Goal: Task Accomplishment & Management: Complete application form

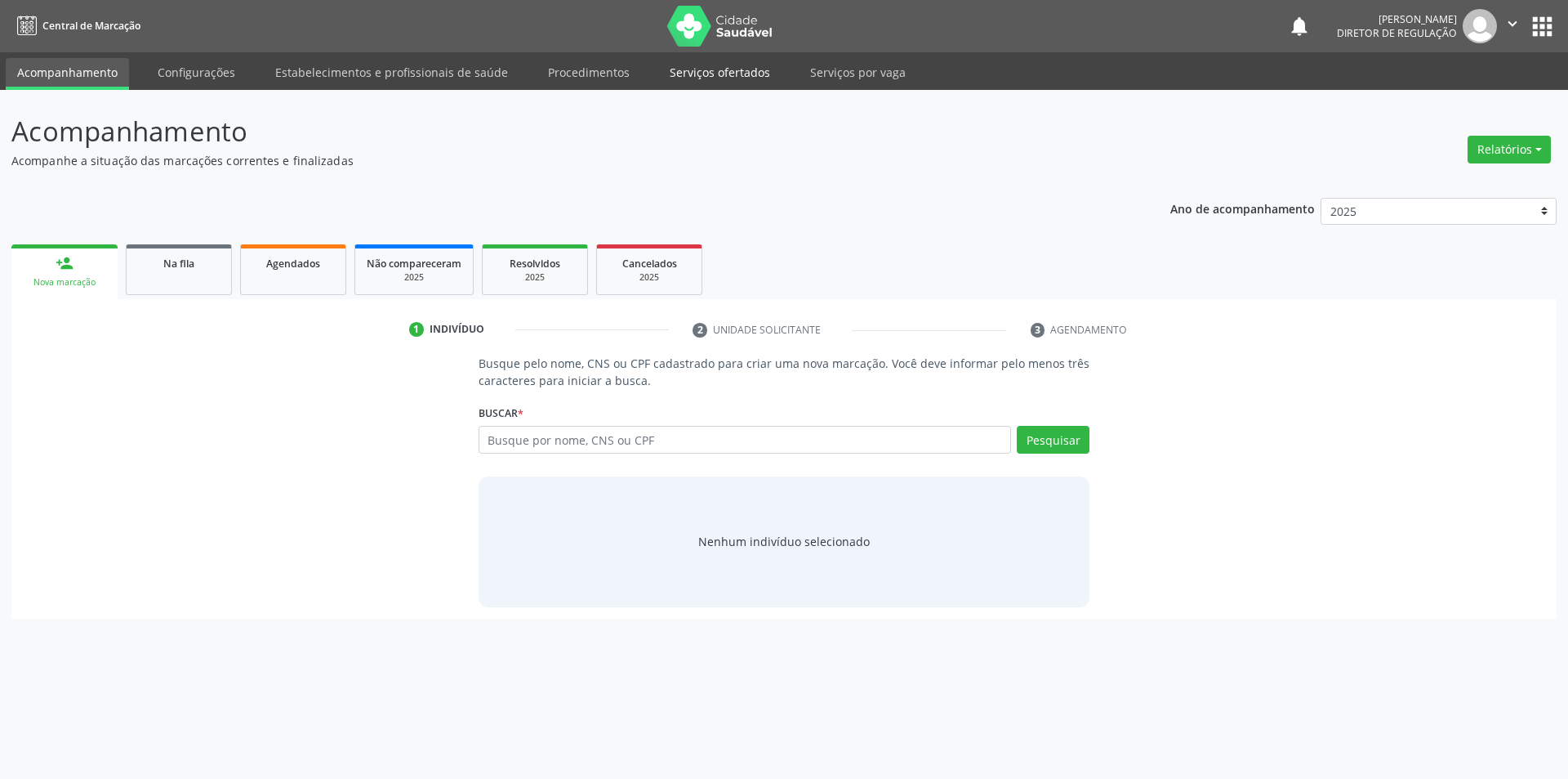
click at [736, 71] on link "Serviços ofertados" at bounding box center [720, 71] width 123 height 28
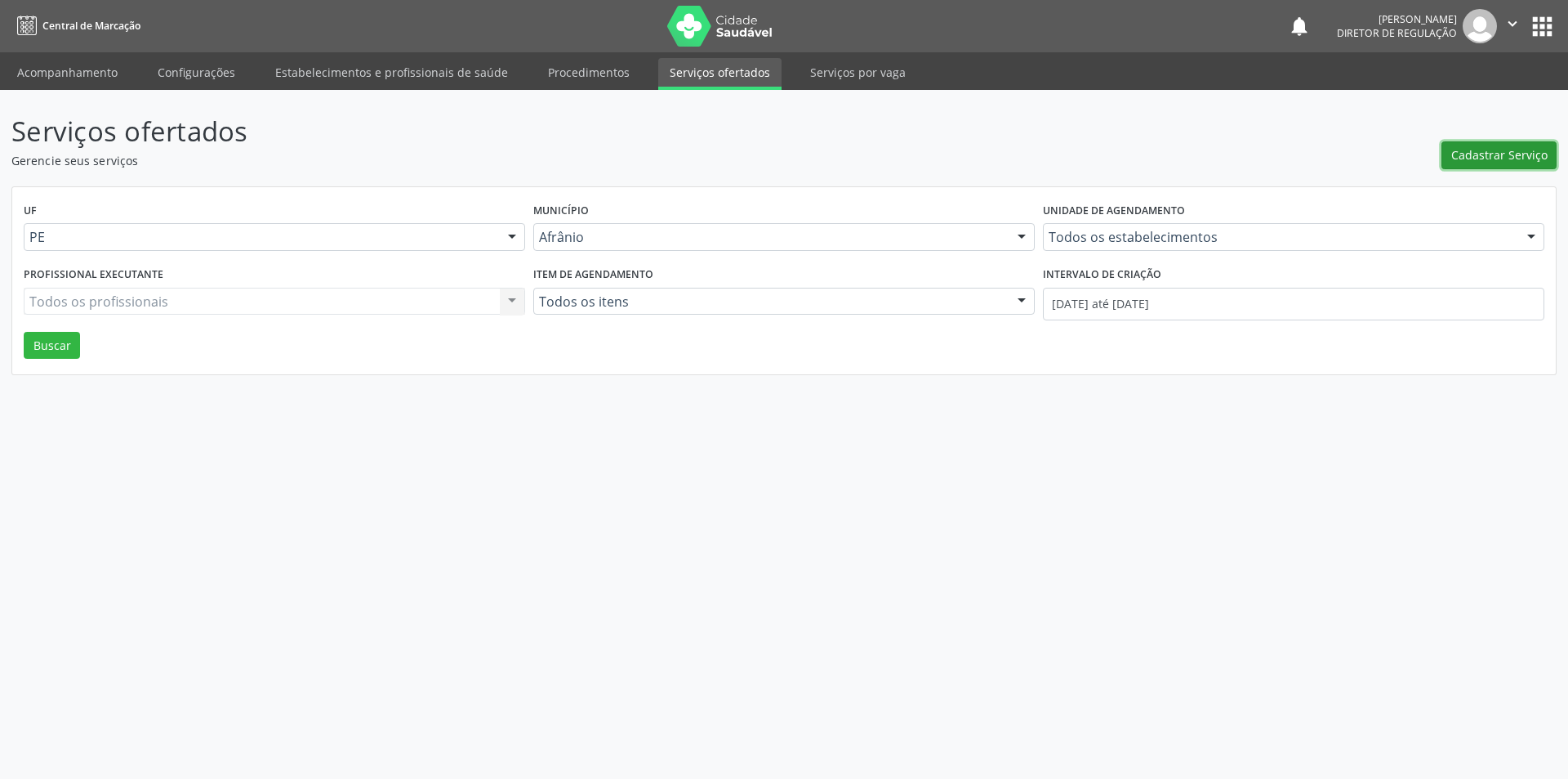
click at [1500, 151] on span "Cadastrar Serviço" at bounding box center [1500, 155] width 97 height 18
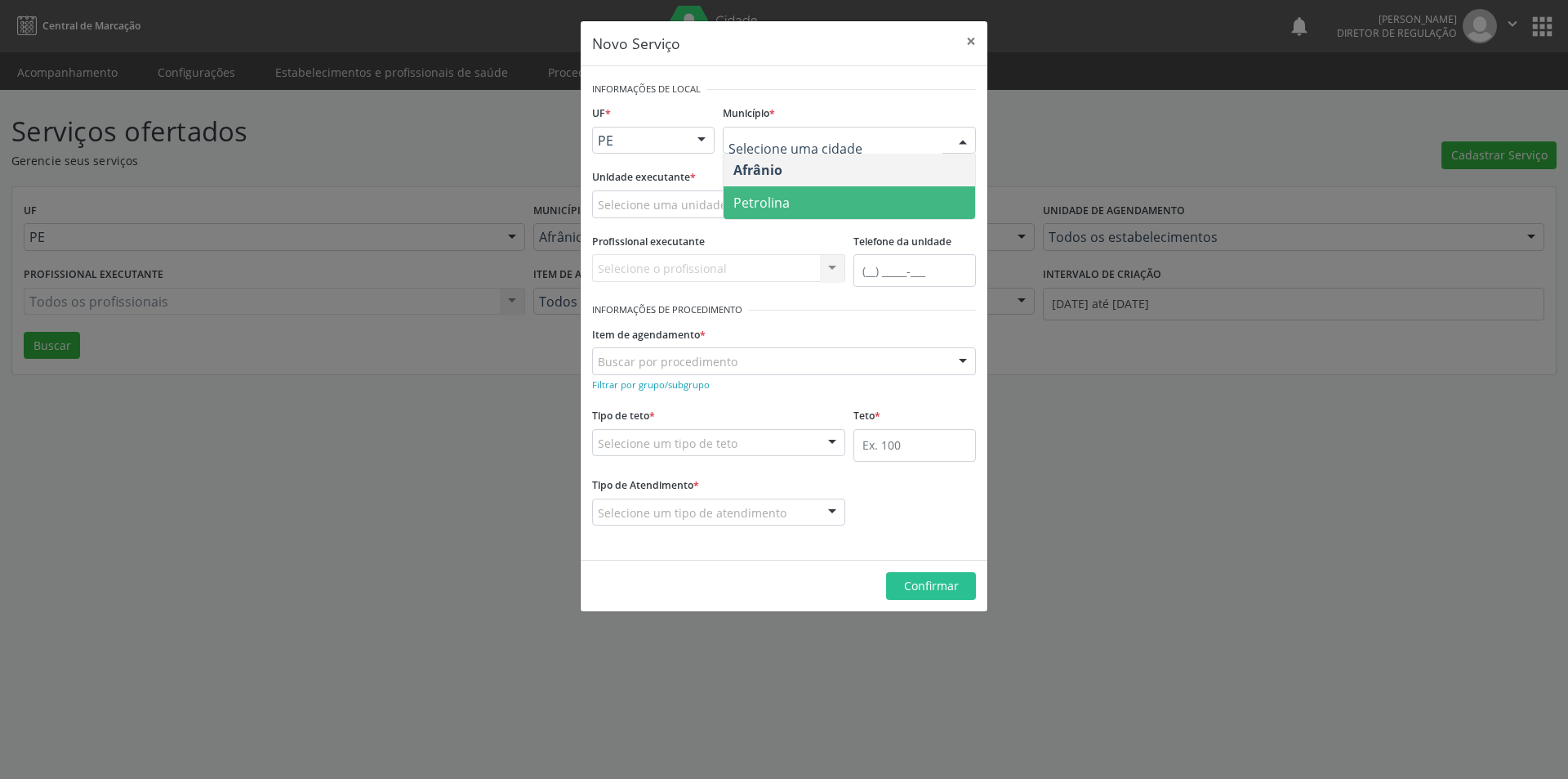
click at [780, 201] on span "Petrolina" at bounding box center [762, 203] width 57 height 18
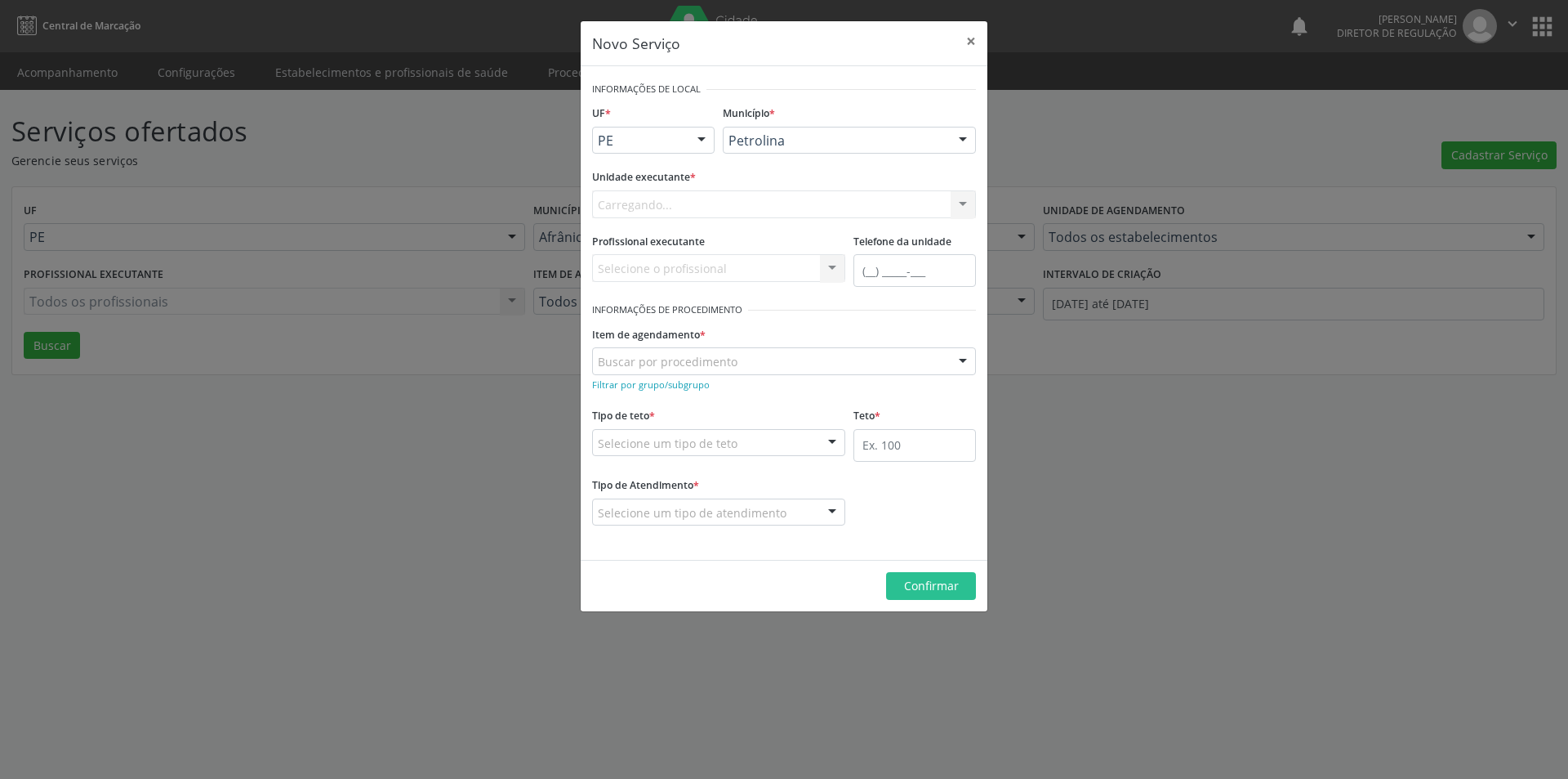
click at [688, 201] on div "Carregando... Academia da Saude de Afranio Academia da Saude do Bairro [PERSON_…" at bounding box center [784, 205] width 383 height 27
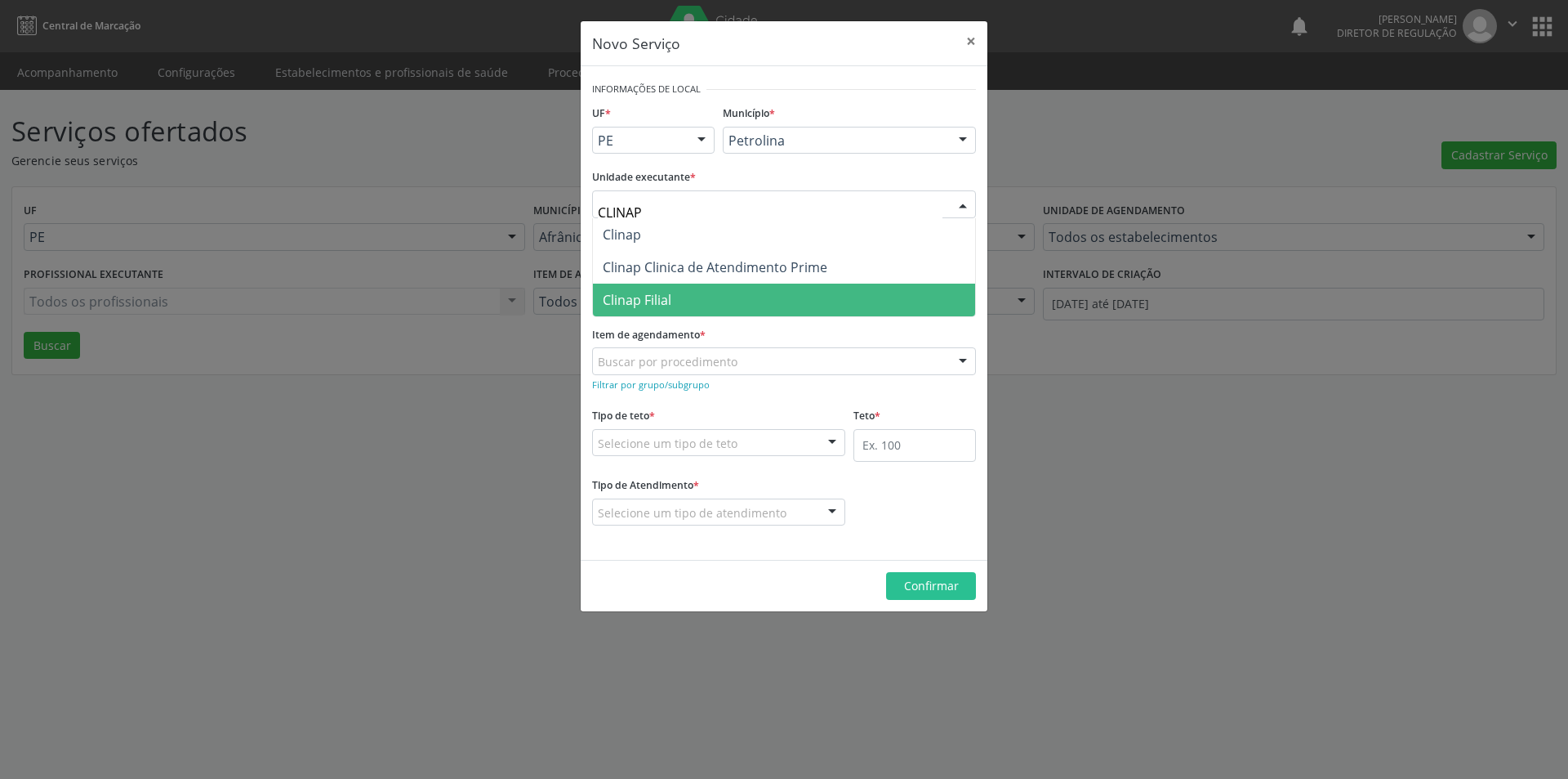
click at [676, 303] on span "Clinap Filial" at bounding box center [784, 299] width 382 height 32
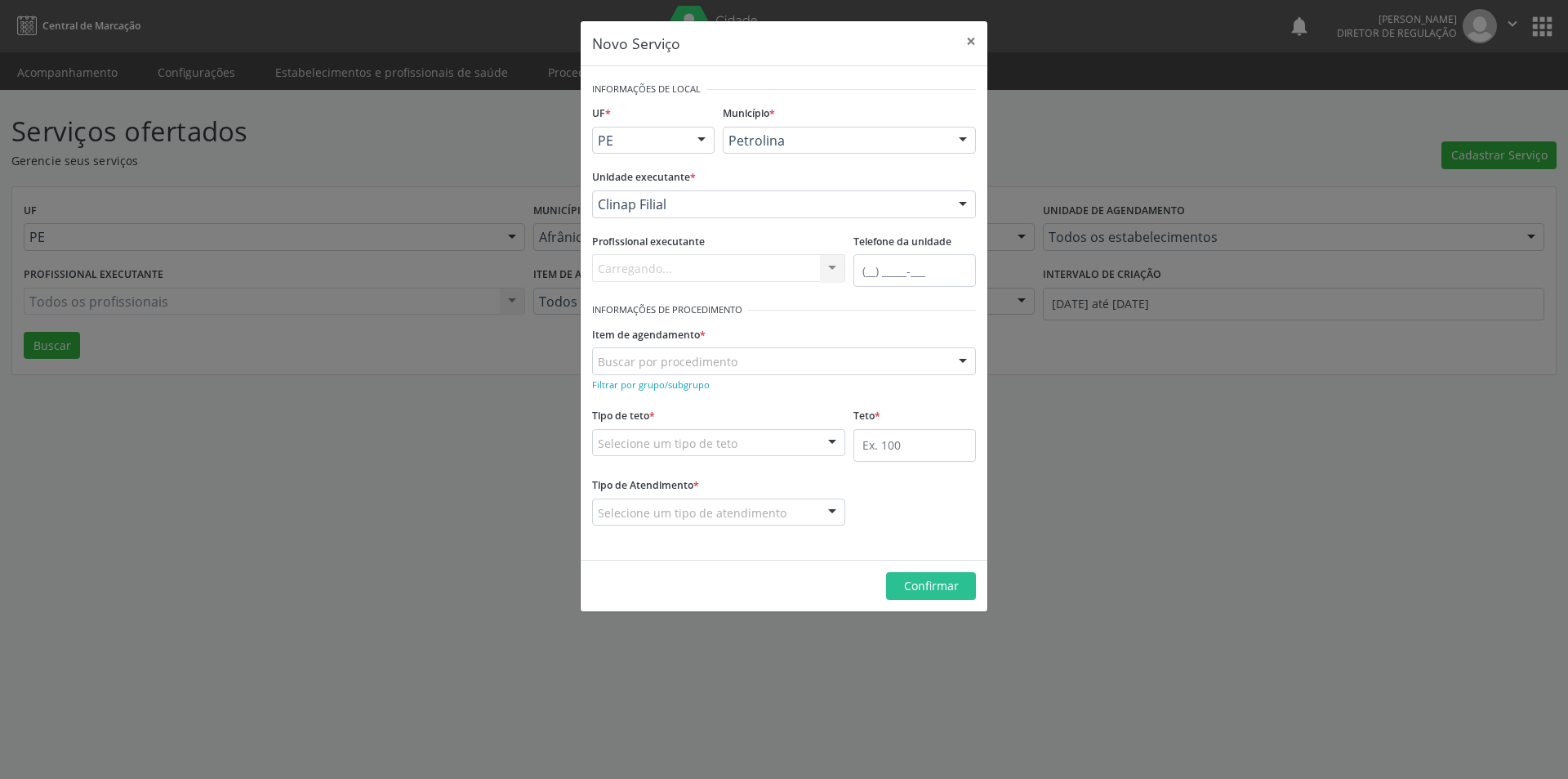
click at [676, 303] on form "Informações de Local UF * PE BA PE Nenhum resultado encontrado para: " " Não há…" at bounding box center [784, 312] width 383 height 471
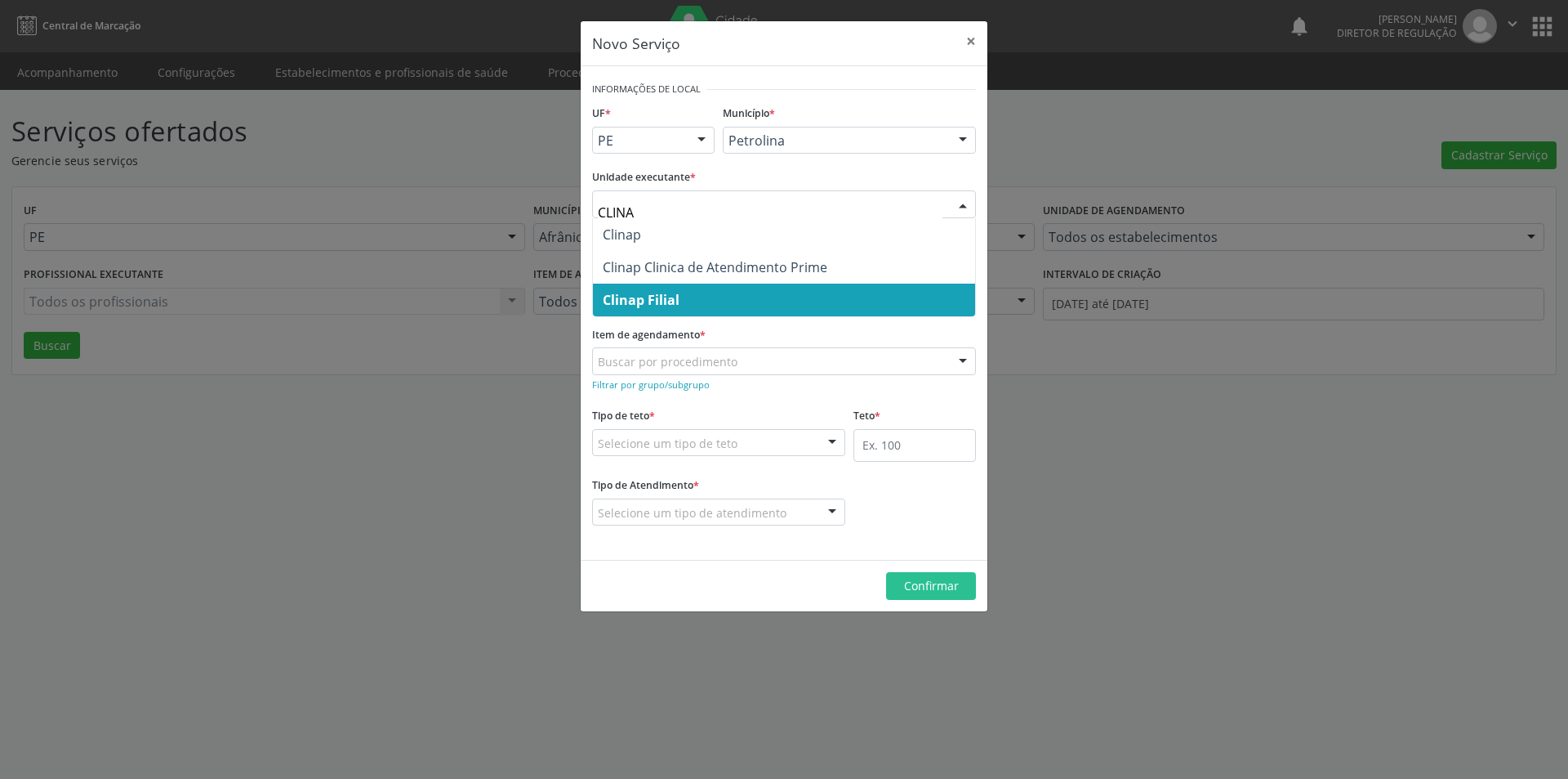
type input "CLINAP"
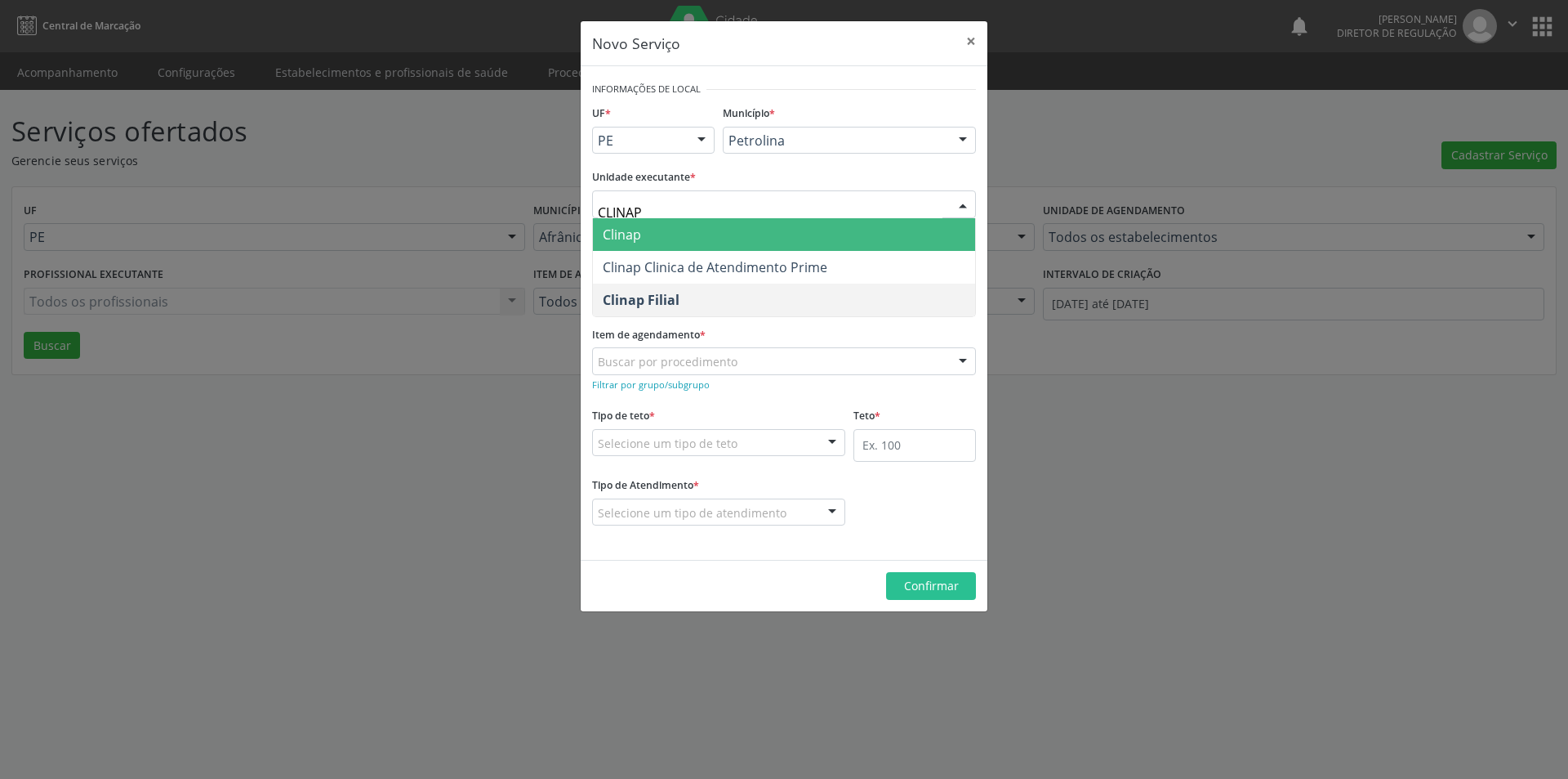
click at [663, 239] on span "Clinap" at bounding box center [784, 234] width 382 height 32
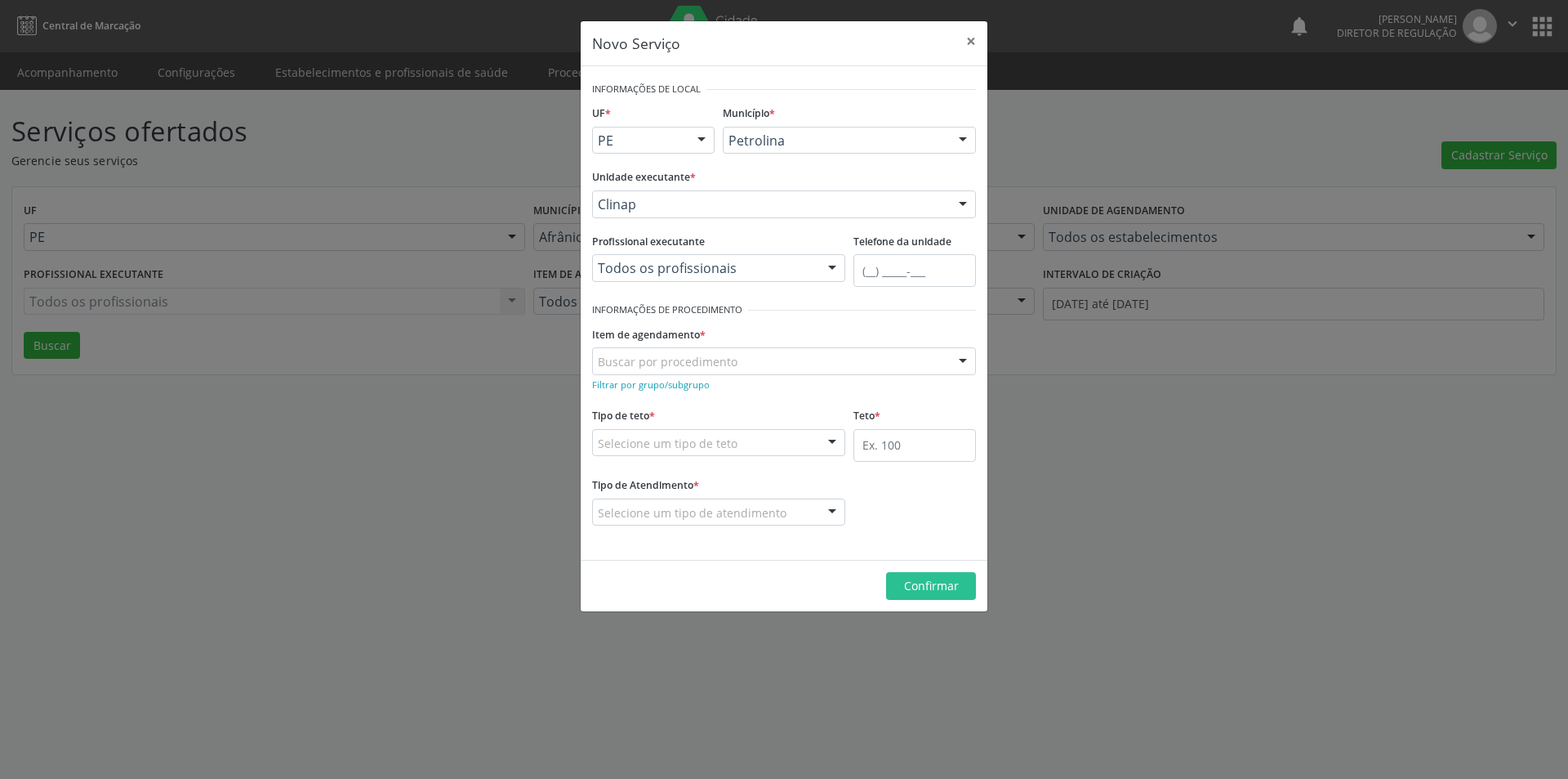
click at [755, 361] on div "Buscar por procedimento" at bounding box center [784, 361] width 383 height 27
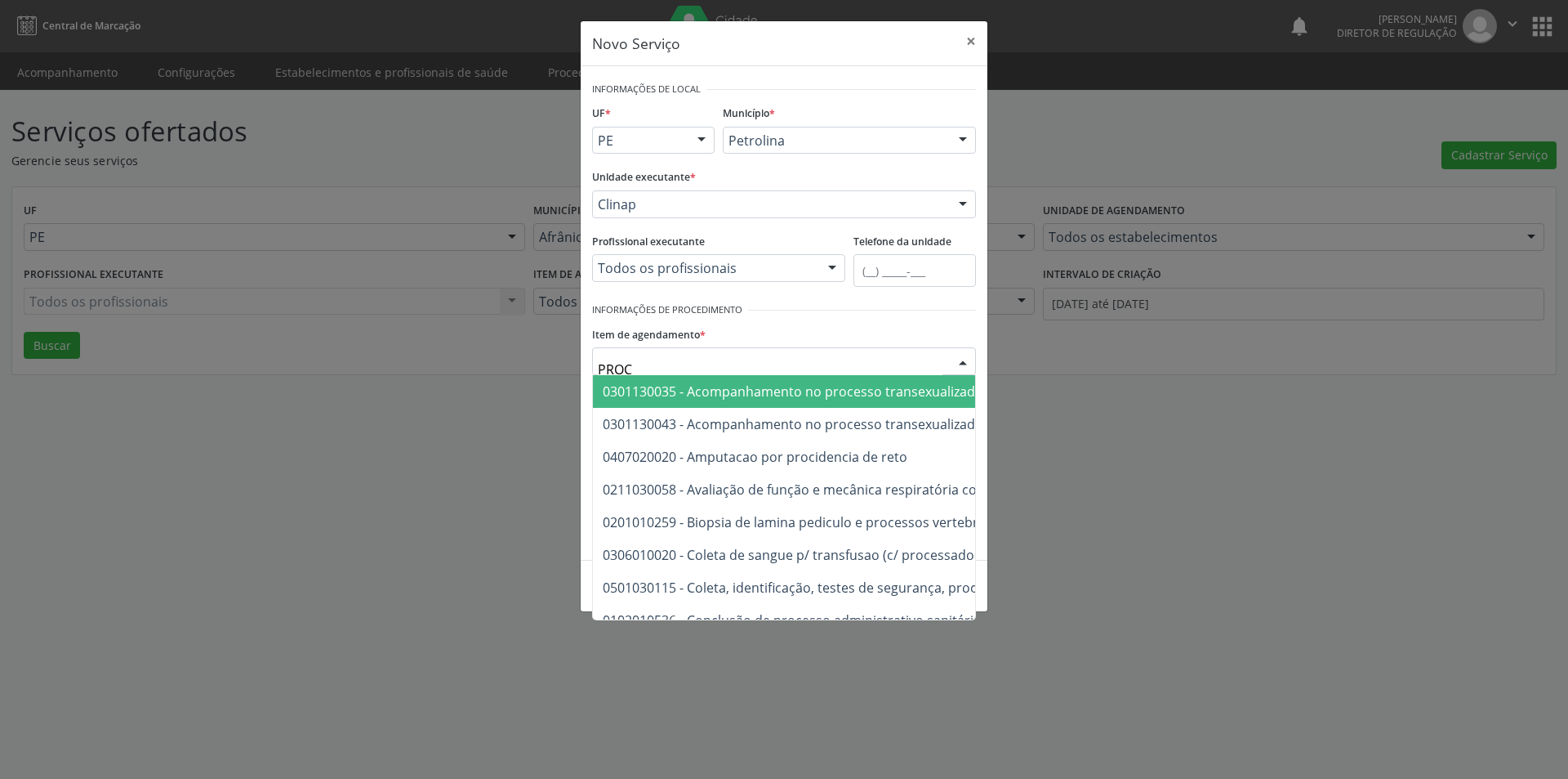
type input "PROCT"
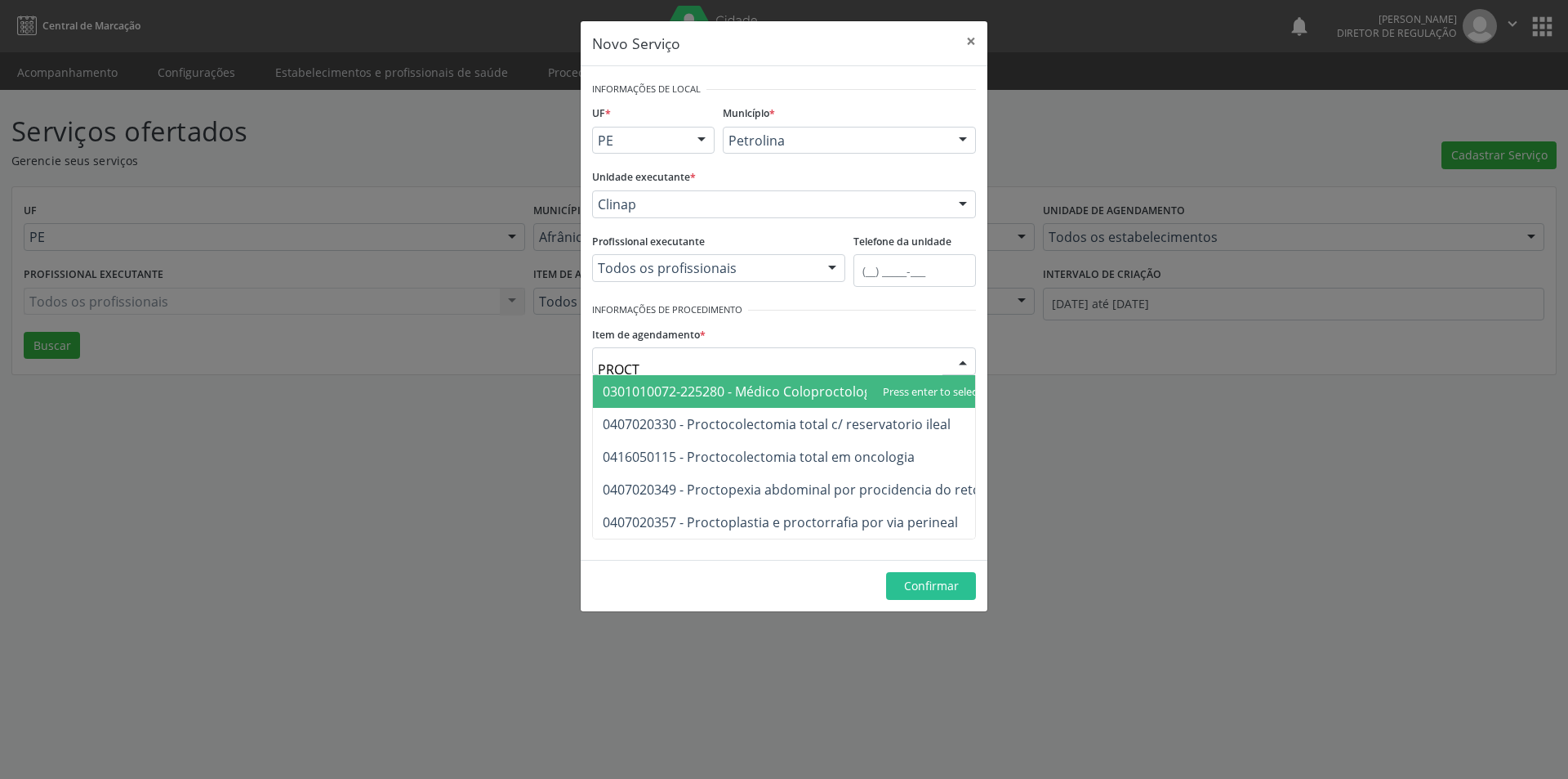
click at [845, 393] on span "0301010072-225280 - Médico Coloproctologista" at bounding box center [747, 391] width 291 height 18
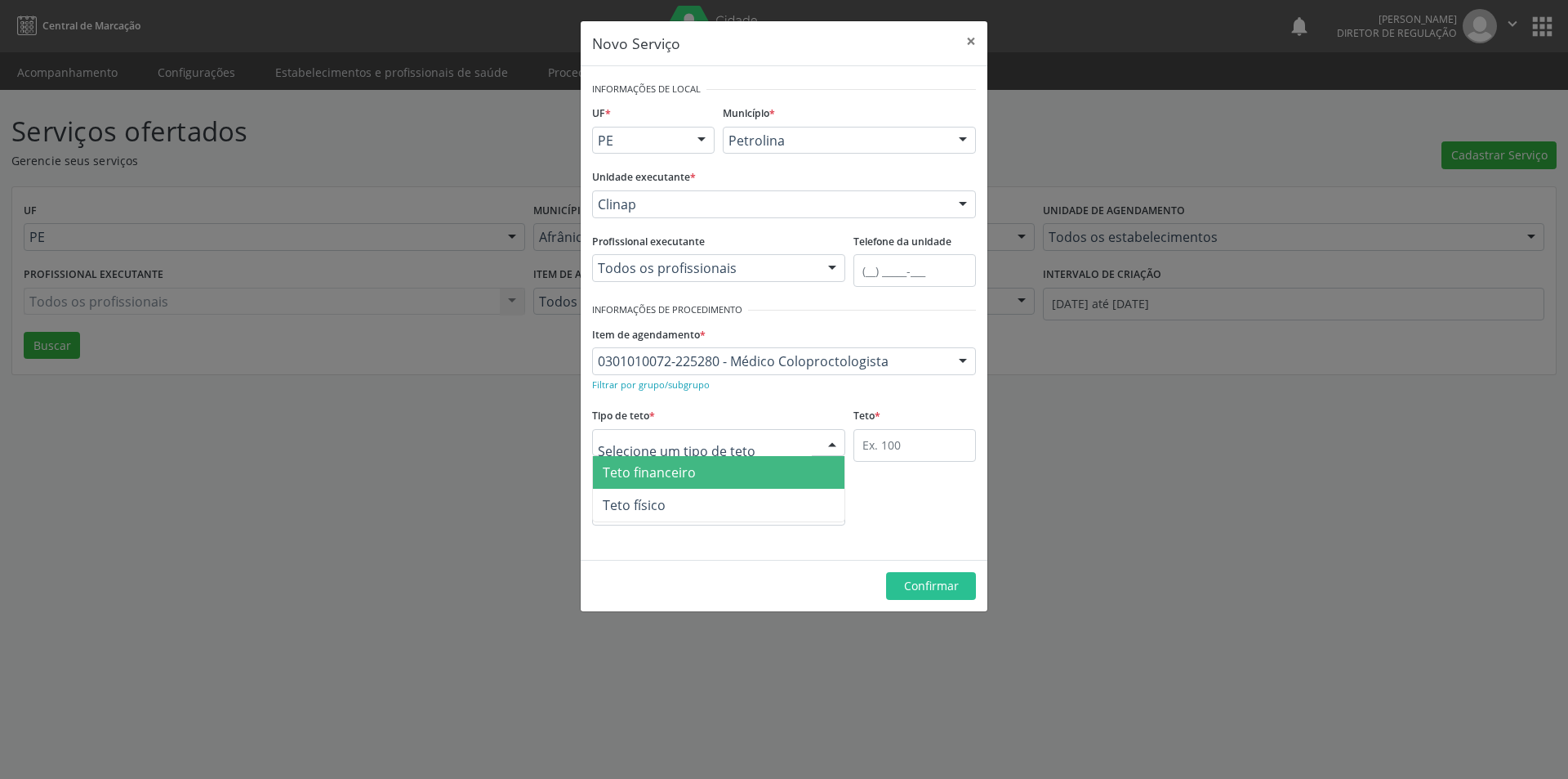
click at [814, 444] on div at bounding box center [718, 442] width 253 height 27
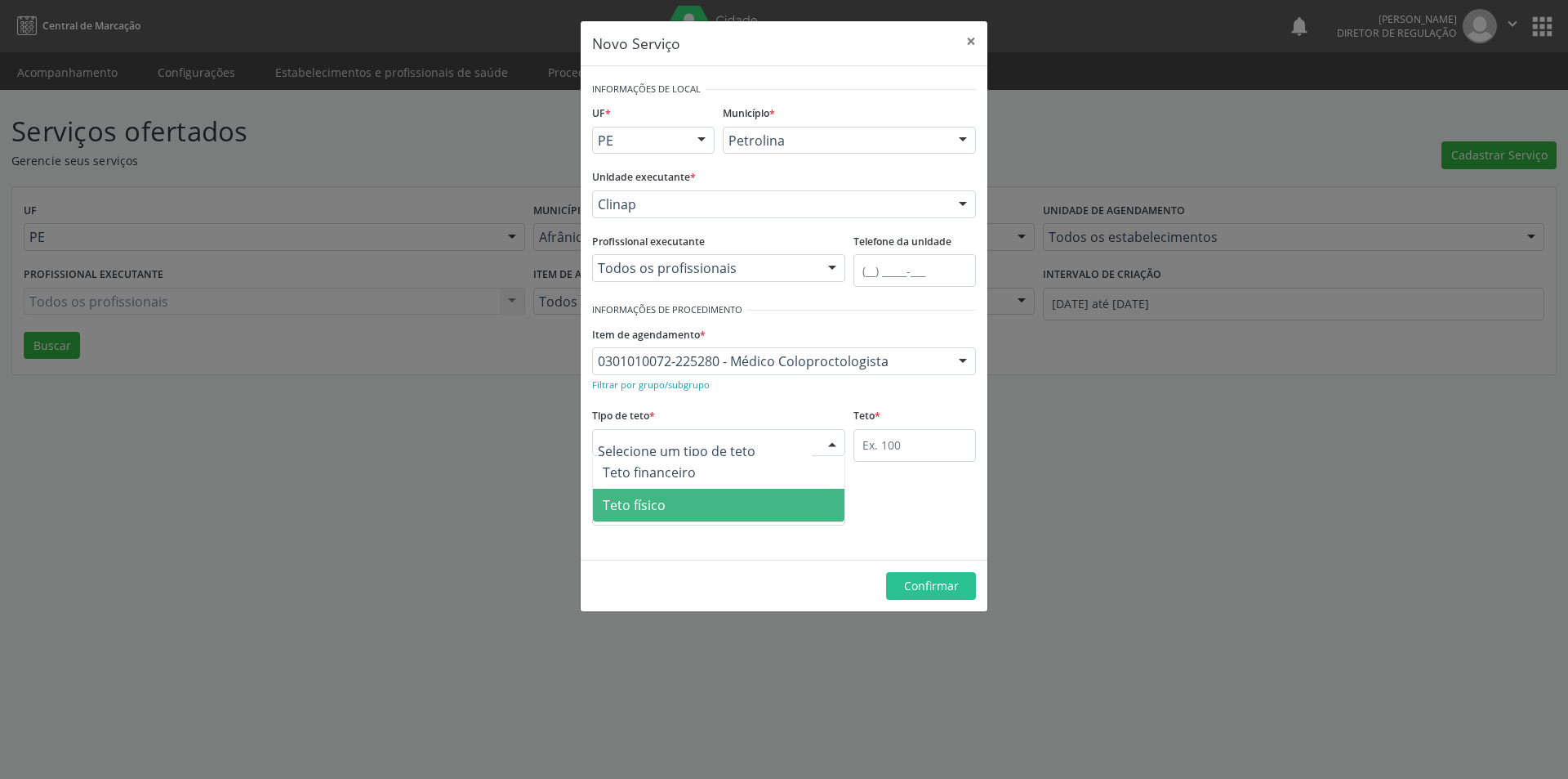
click at [800, 497] on span "Teto físico" at bounding box center [718, 504] width 251 height 32
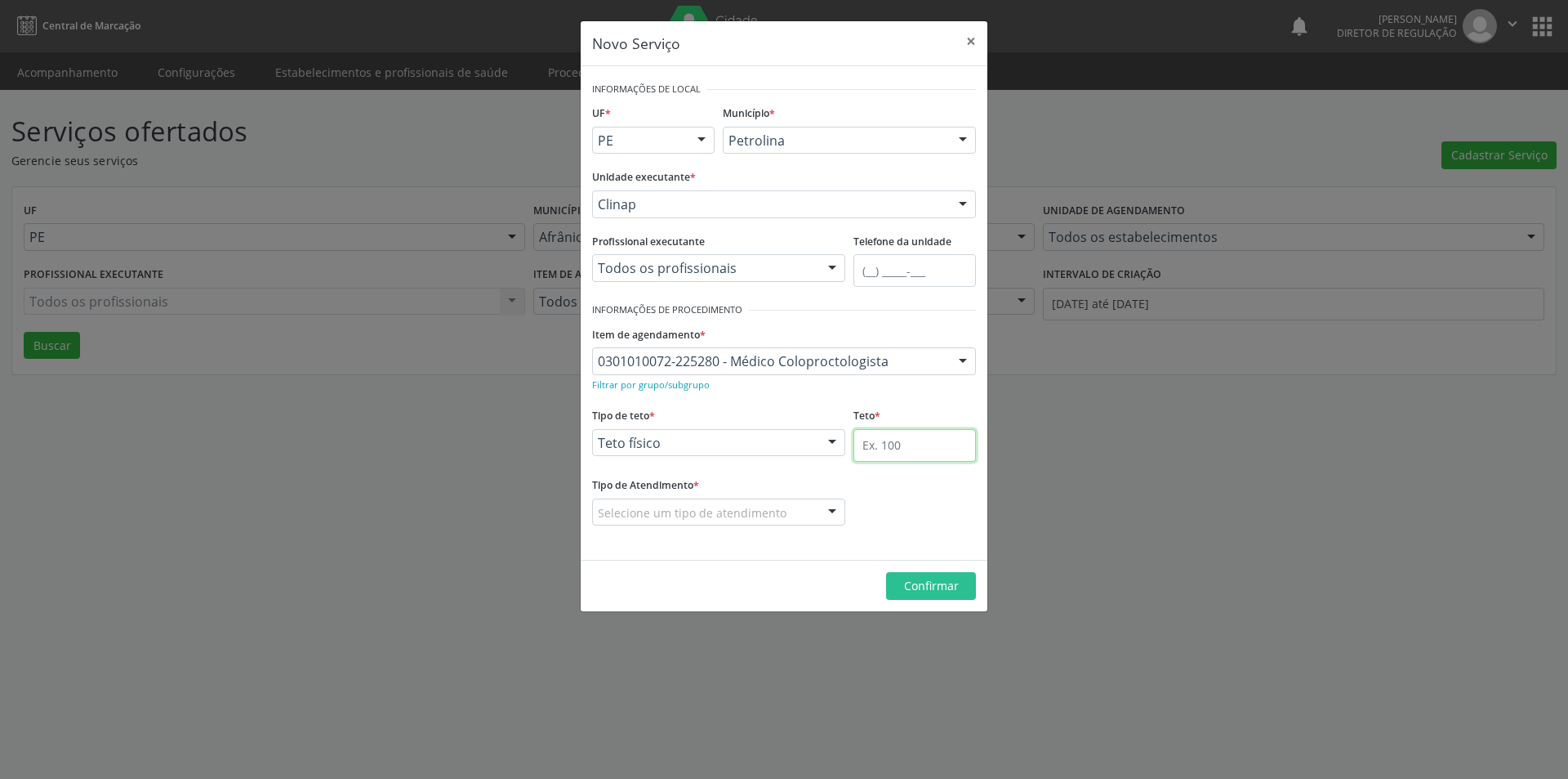
click at [922, 446] on input "text" at bounding box center [915, 444] width 122 height 32
type input "1"
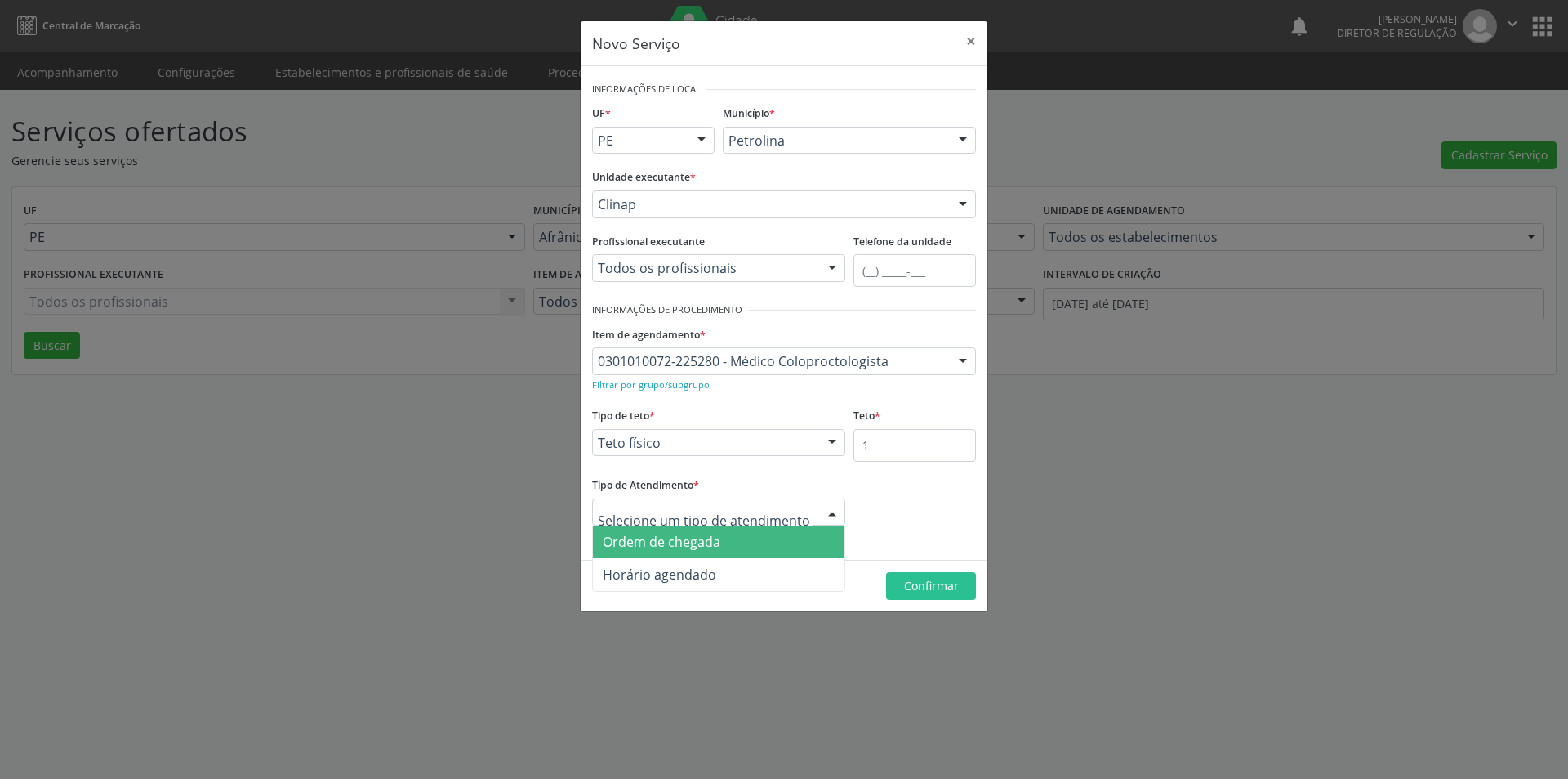
click at [651, 549] on span "Ordem de chegada" at bounding box center [661, 541] width 117 height 18
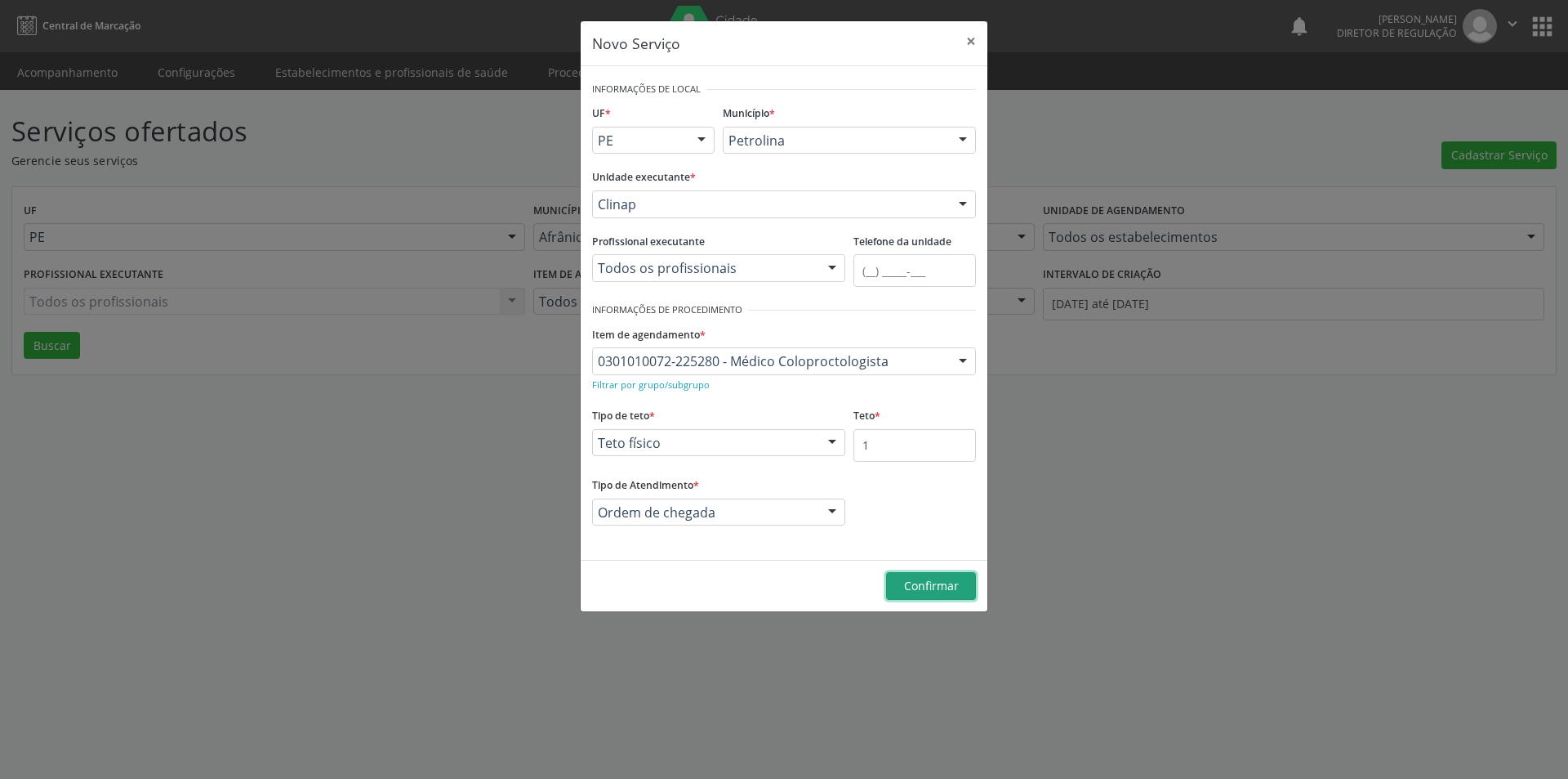
click at [946, 587] on span "Confirmar" at bounding box center [931, 585] width 55 height 16
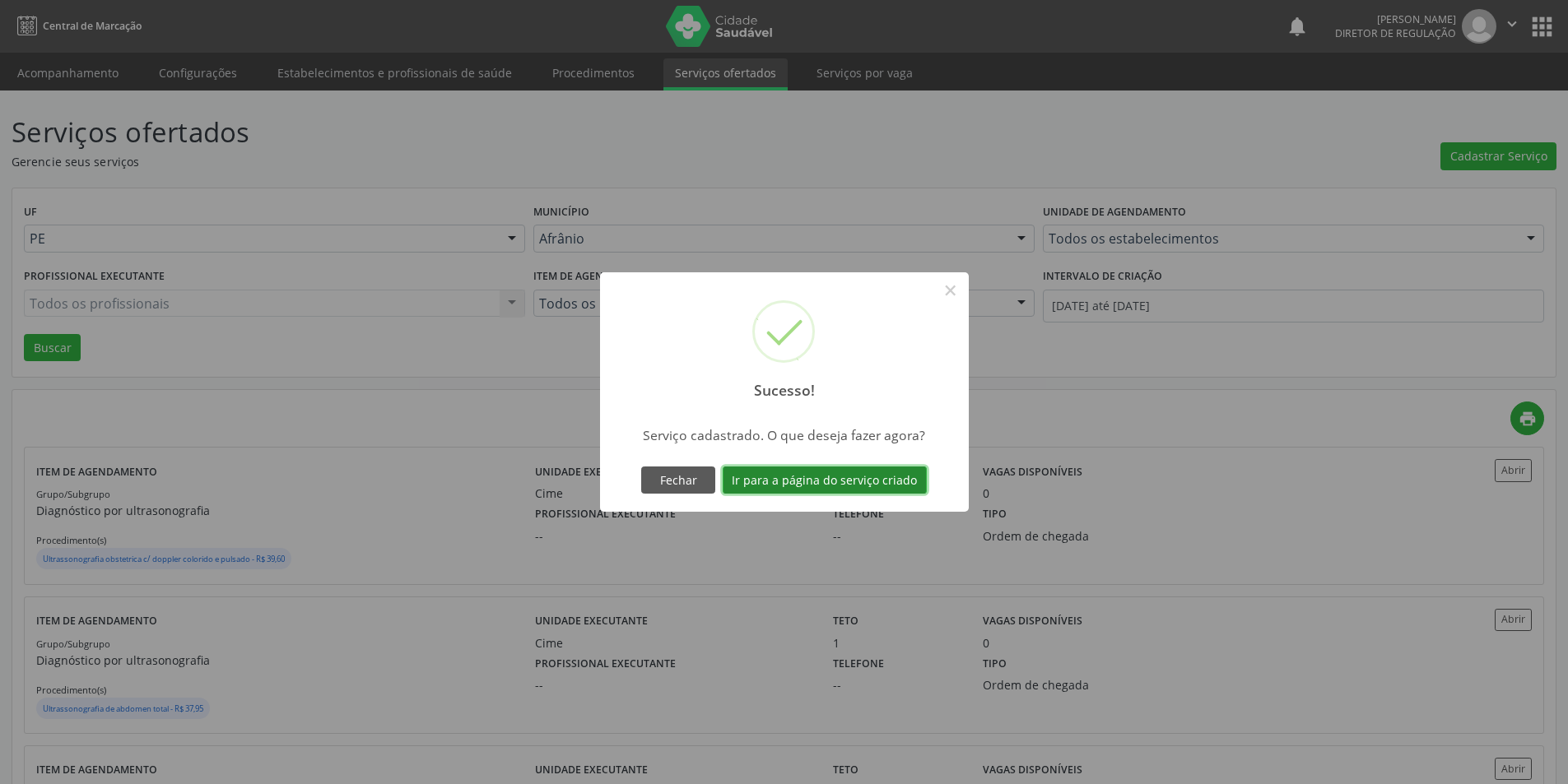
click at [901, 481] on button "Ir para a página do serviço criado" at bounding box center [824, 480] width 204 height 28
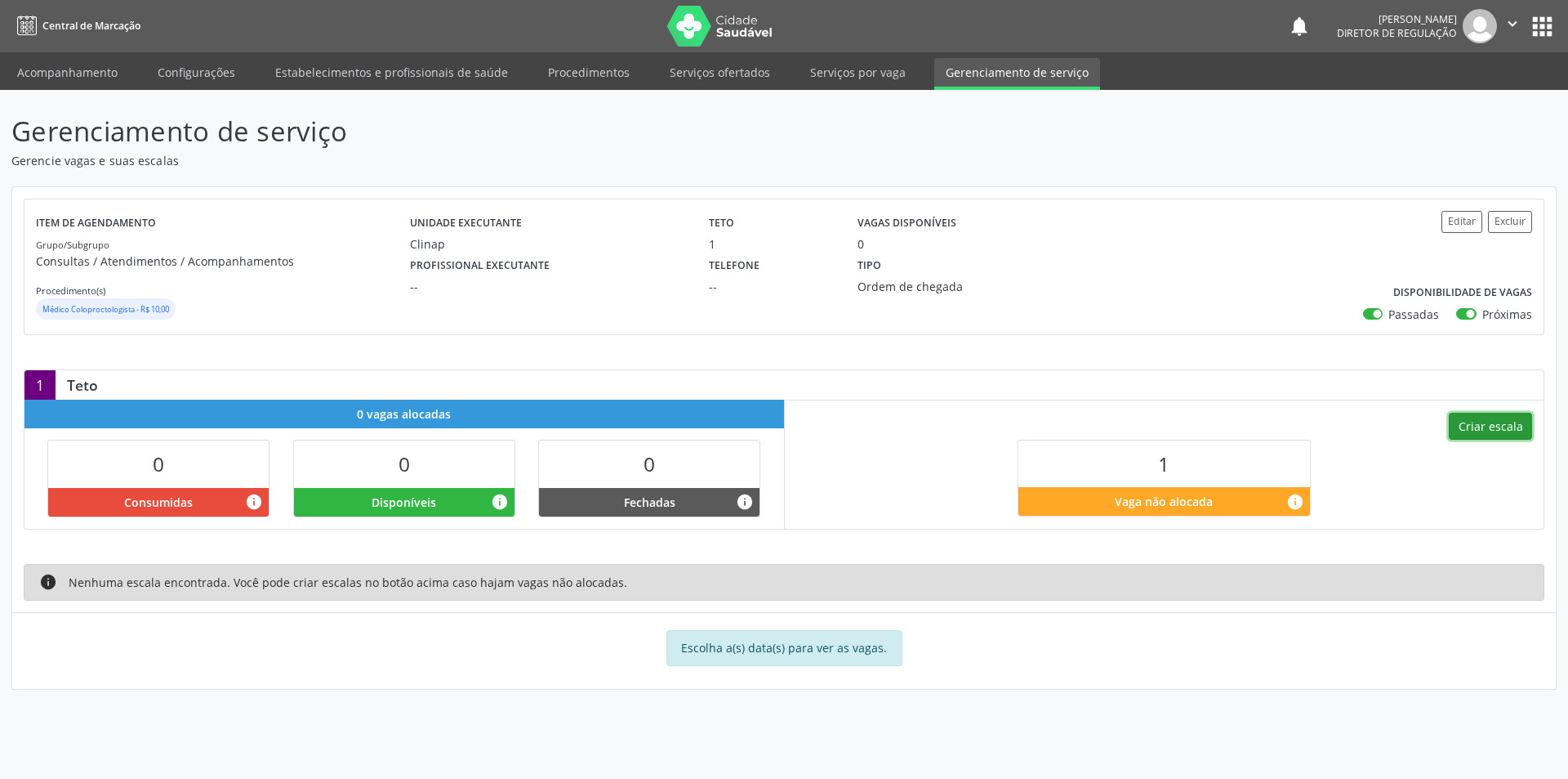
click at [1496, 429] on button "Criar escala" at bounding box center [1490, 427] width 83 height 27
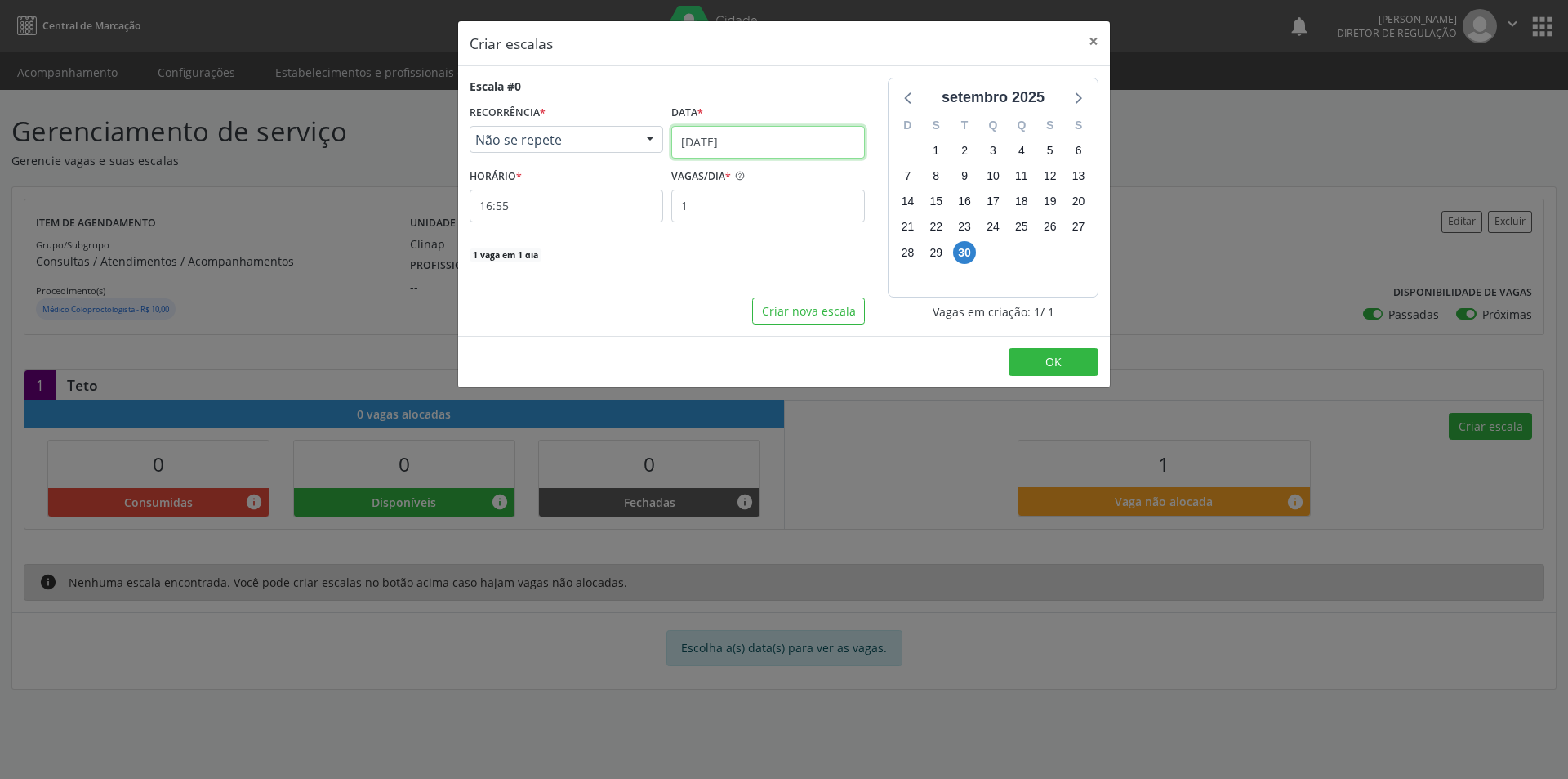
click at [822, 136] on input "[DATE]" at bounding box center [768, 142] width 194 height 32
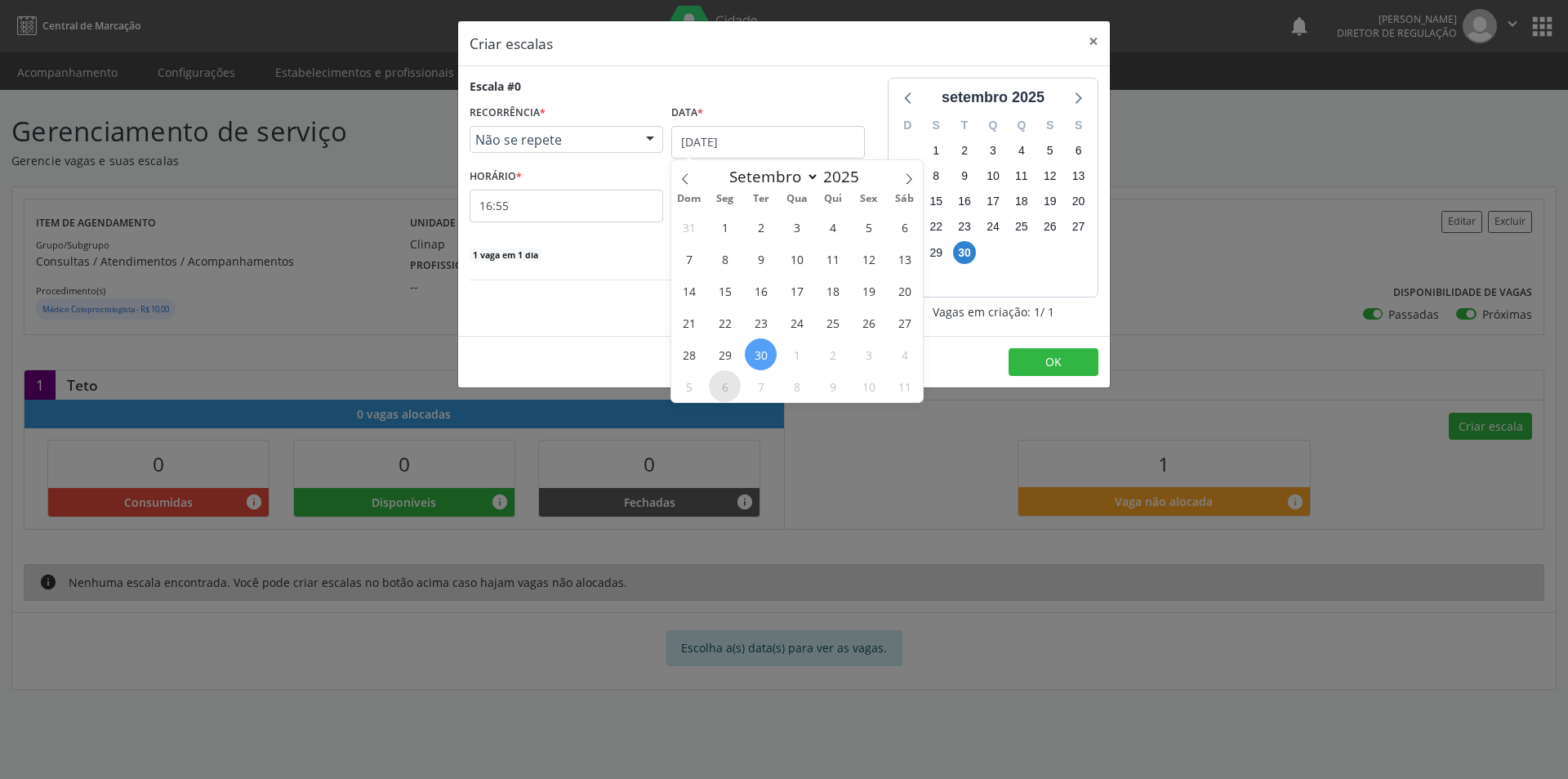
click at [726, 390] on span "6" at bounding box center [725, 386] width 32 height 32
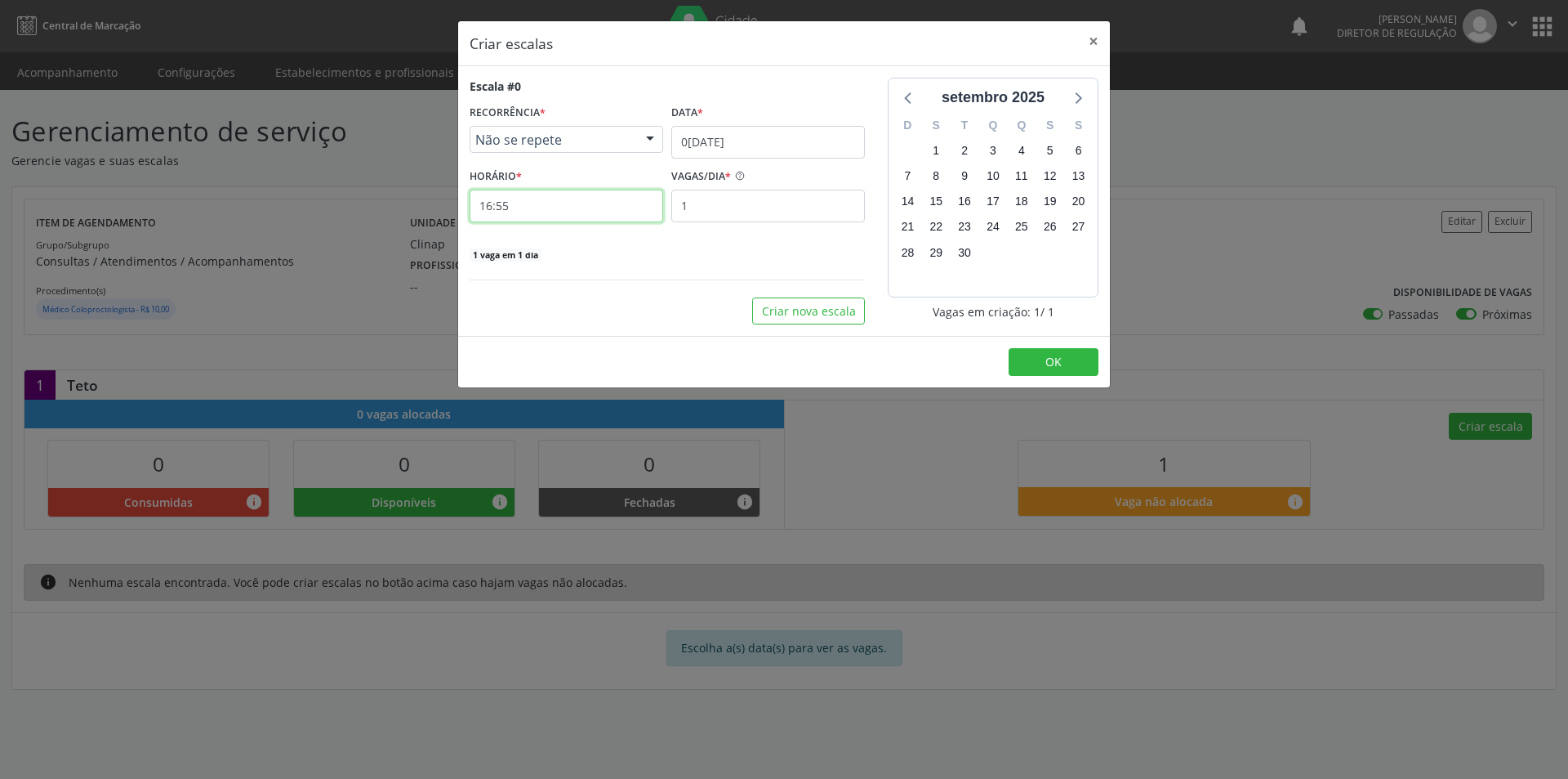
click at [629, 210] on input "16:55" at bounding box center [566, 206] width 194 height 32
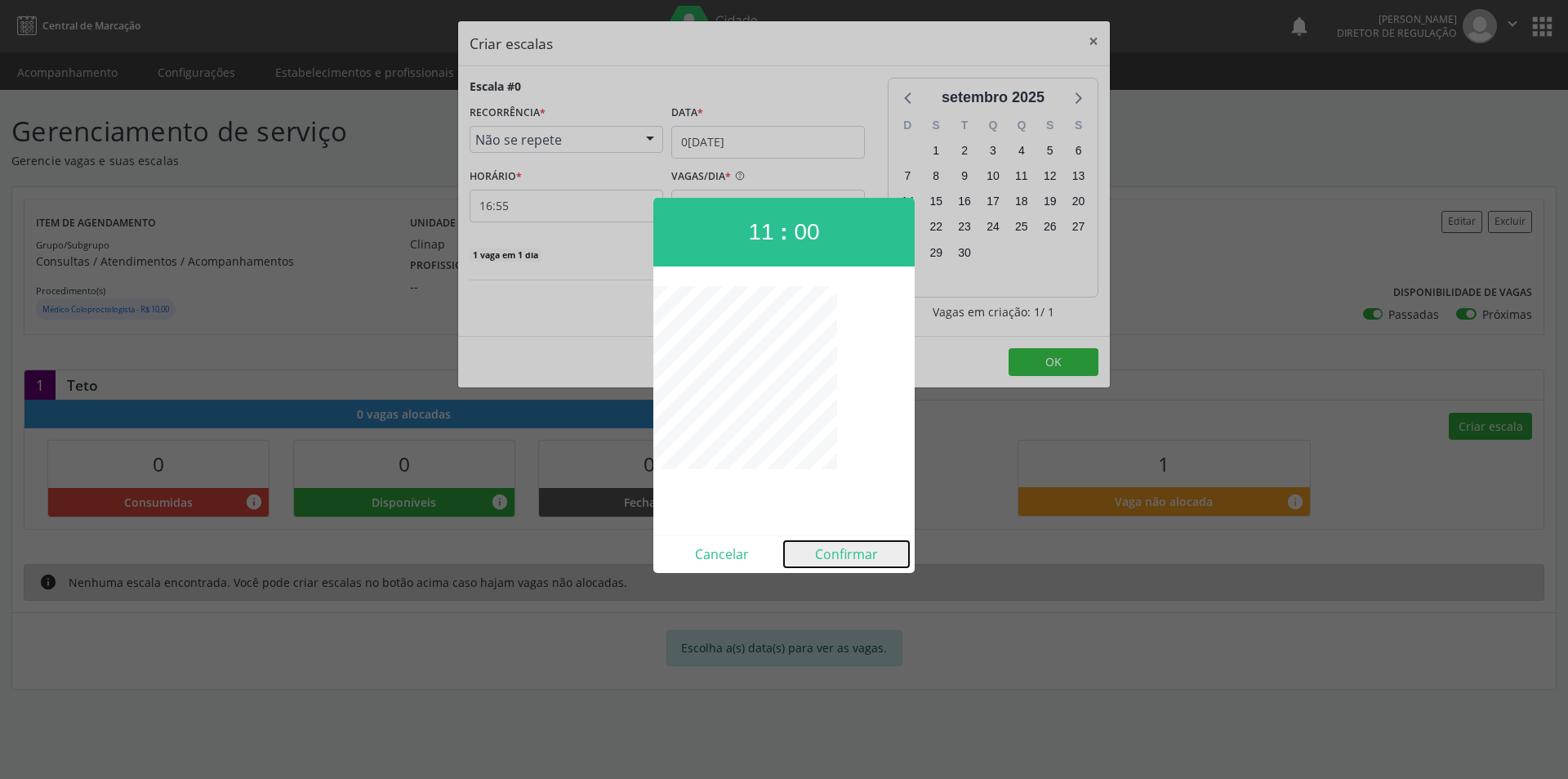
click at [869, 547] on button "Confirmar" at bounding box center [847, 554] width 125 height 26
type input "11:00"
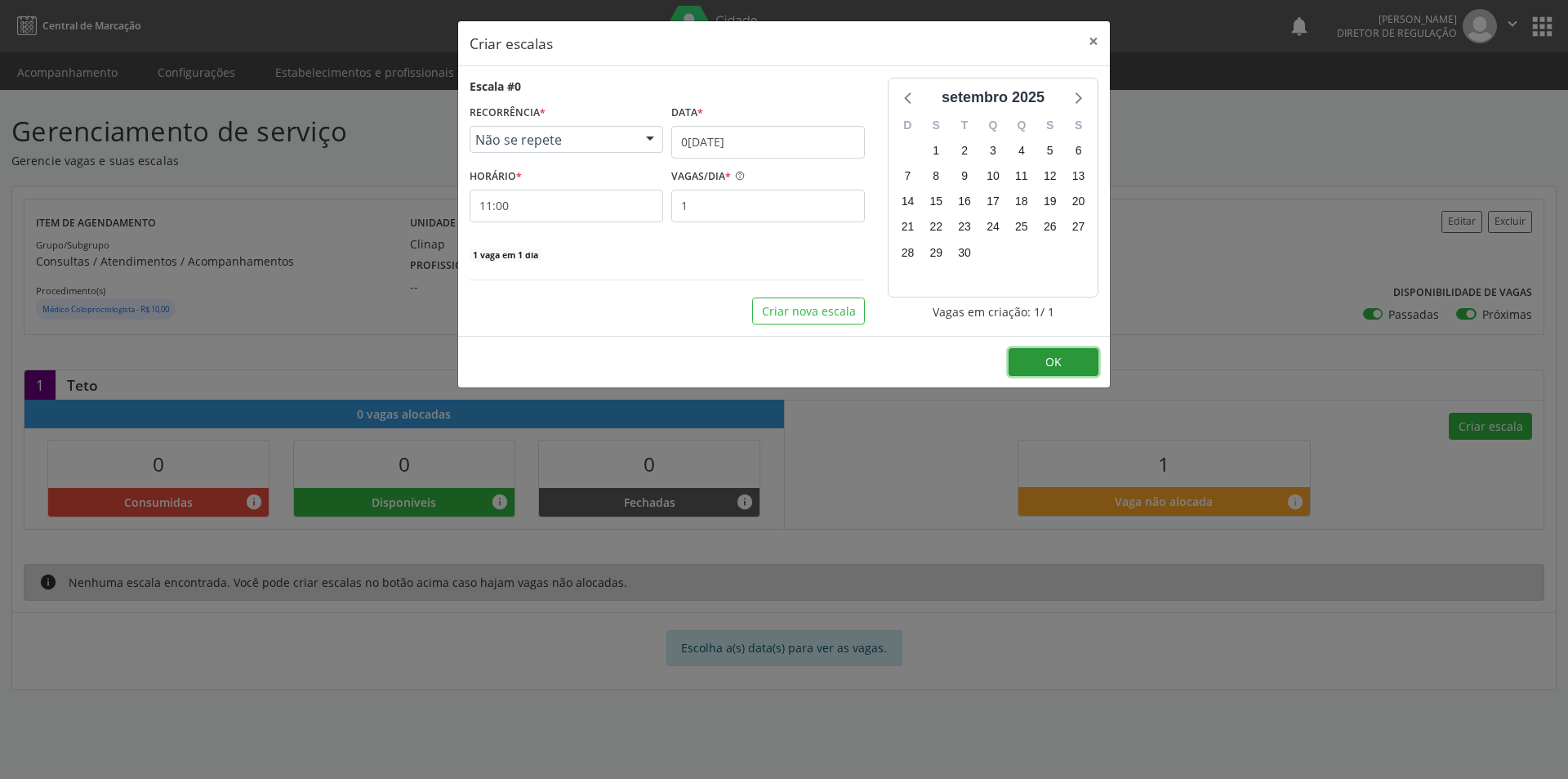
click at [1055, 369] on span "OK" at bounding box center [1053, 362] width 17 height 16
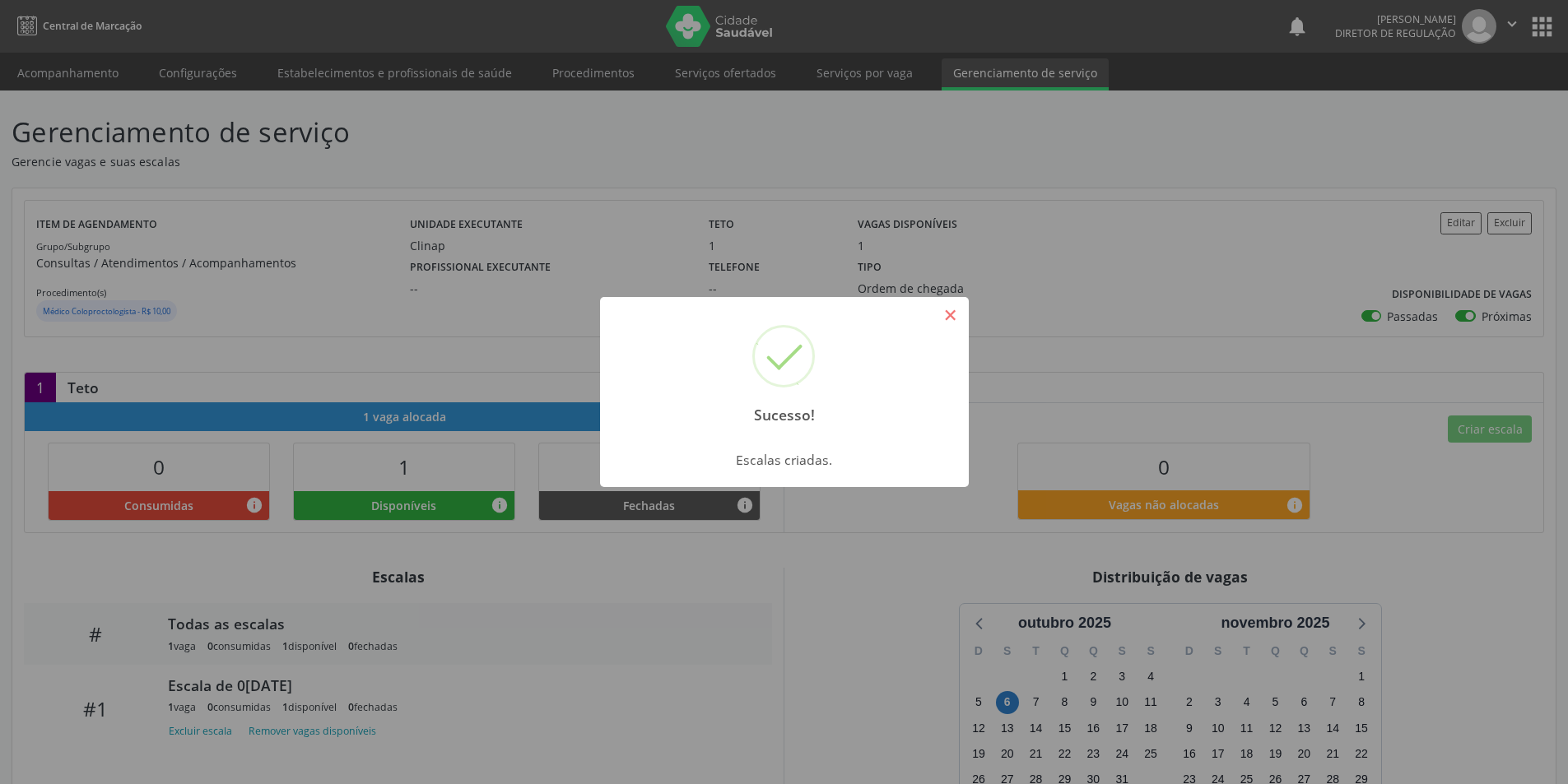
click at [947, 316] on button "×" at bounding box center [950, 315] width 28 height 28
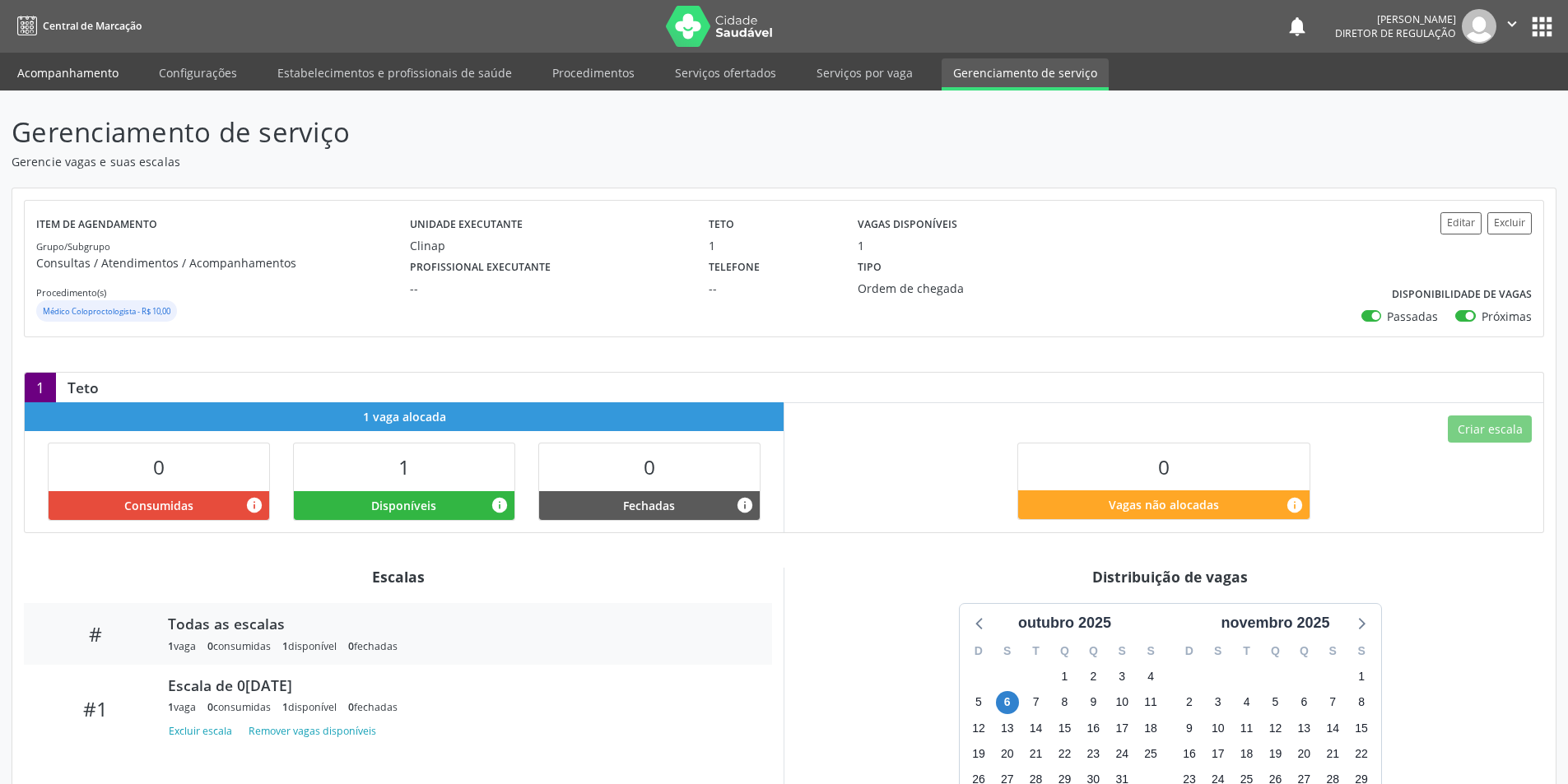
click at [107, 78] on link "Acompanhamento" at bounding box center [68, 72] width 124 height 29
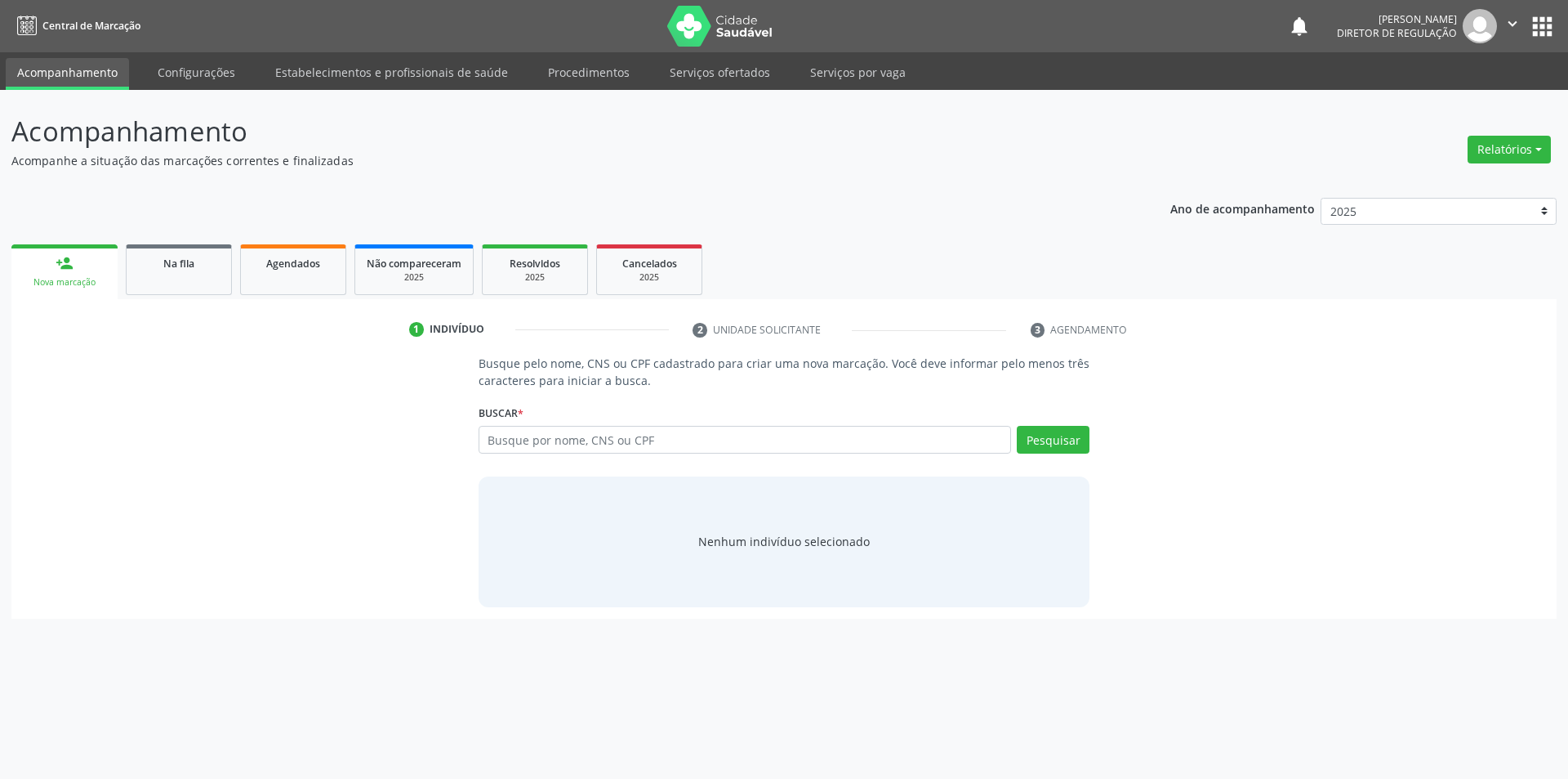
click at [104, 74] on link "Acompanhamento" at bounding box center [67, 73] width 123 height 32
click at [557, 443] on input "text" at bounding box center [744, 439] width 533 height 27
type input "708008312729025"
click at [1061, 439] on button "Pesquisar" at bounding box center [1053, 439] width 72 height 27
type input "7"
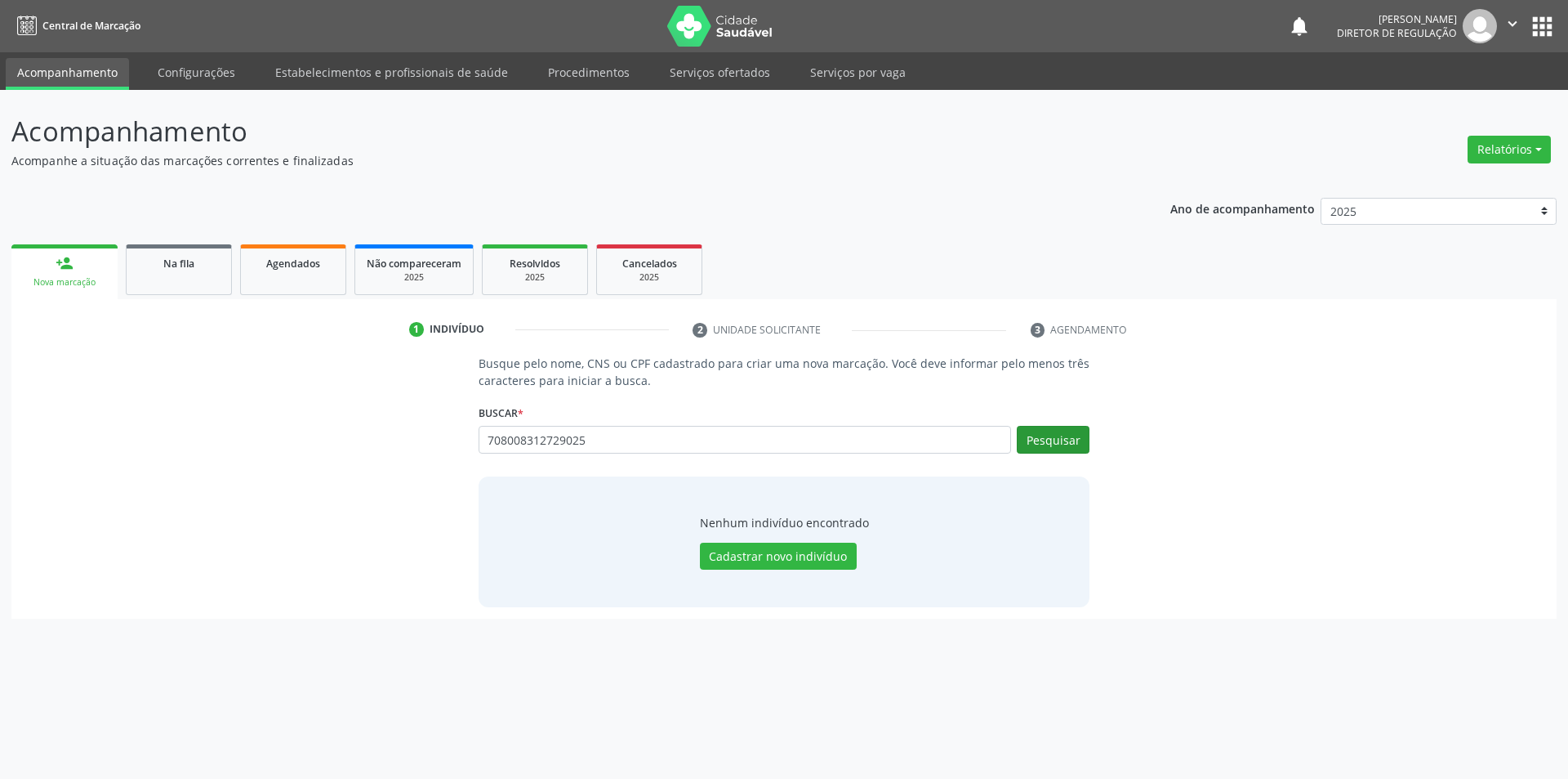
type input "708008312729025"
click at [1056, 441] on button "Pesquisar" at bounding box center [1053, 439] width 72 height 27
type input "7"
type input "LAYSE"
click at [1057, 446] on button "Pesquisar" at bounding box center [1053, 439] width 72 height 27
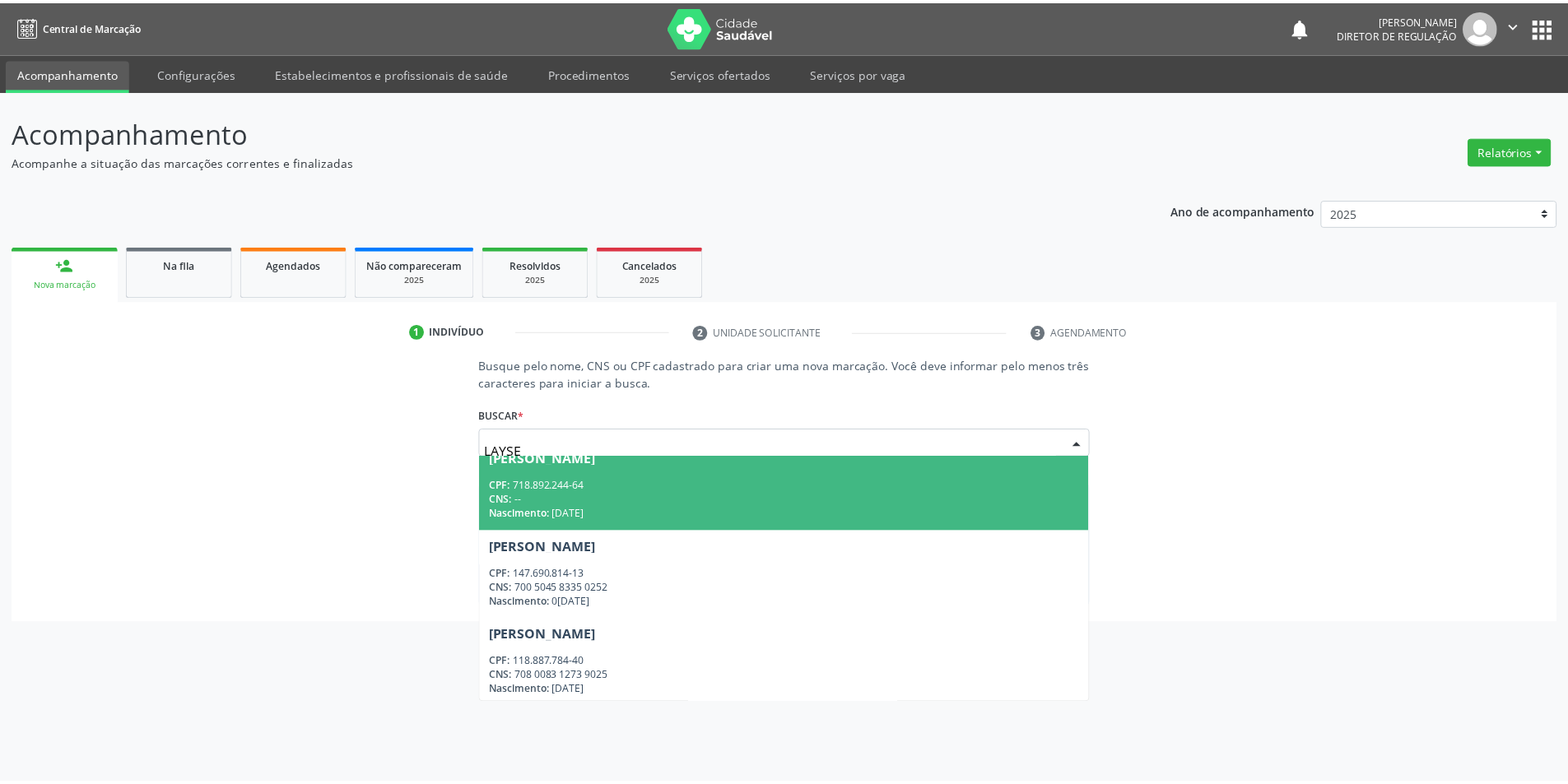
scroll to position [107, 0]
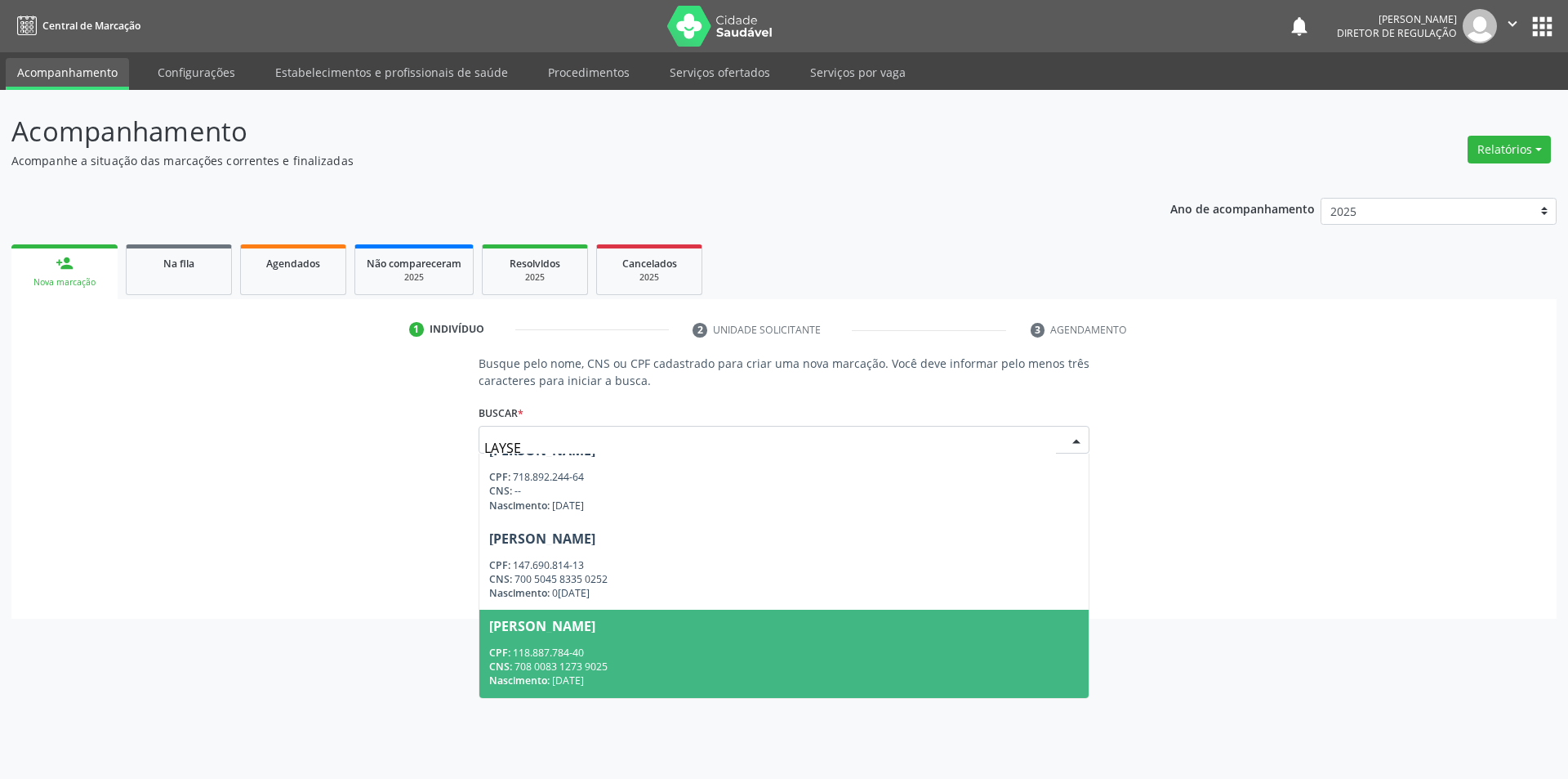
click at [580, 663] on div "CNS: 708 0083 1273 9025" at bounding box center [784, 666] width 591 height 14
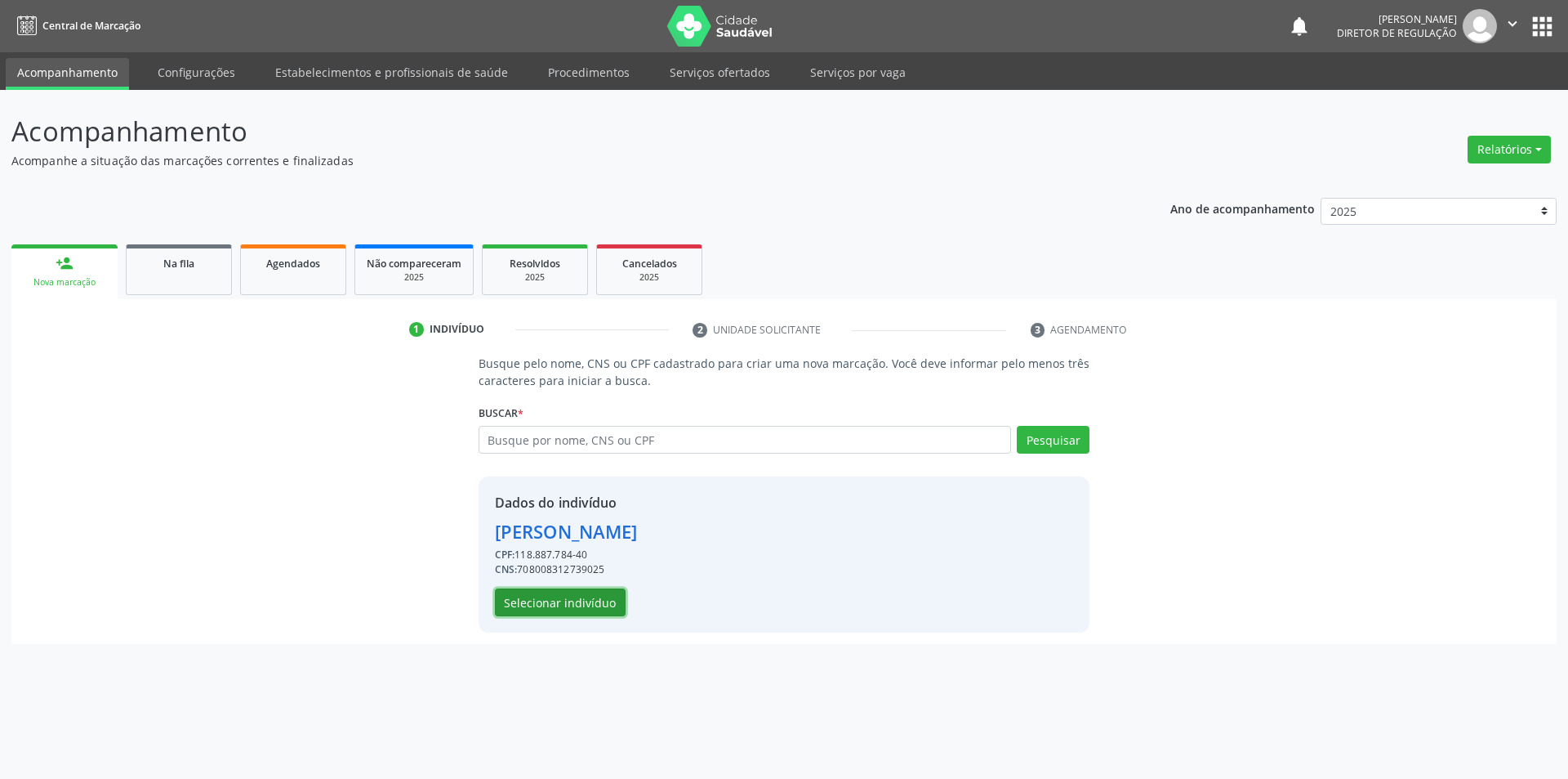
click at [580, 607] on button "Selecionar indivíduo" at bounding box center [560, 602] width 131 height 27
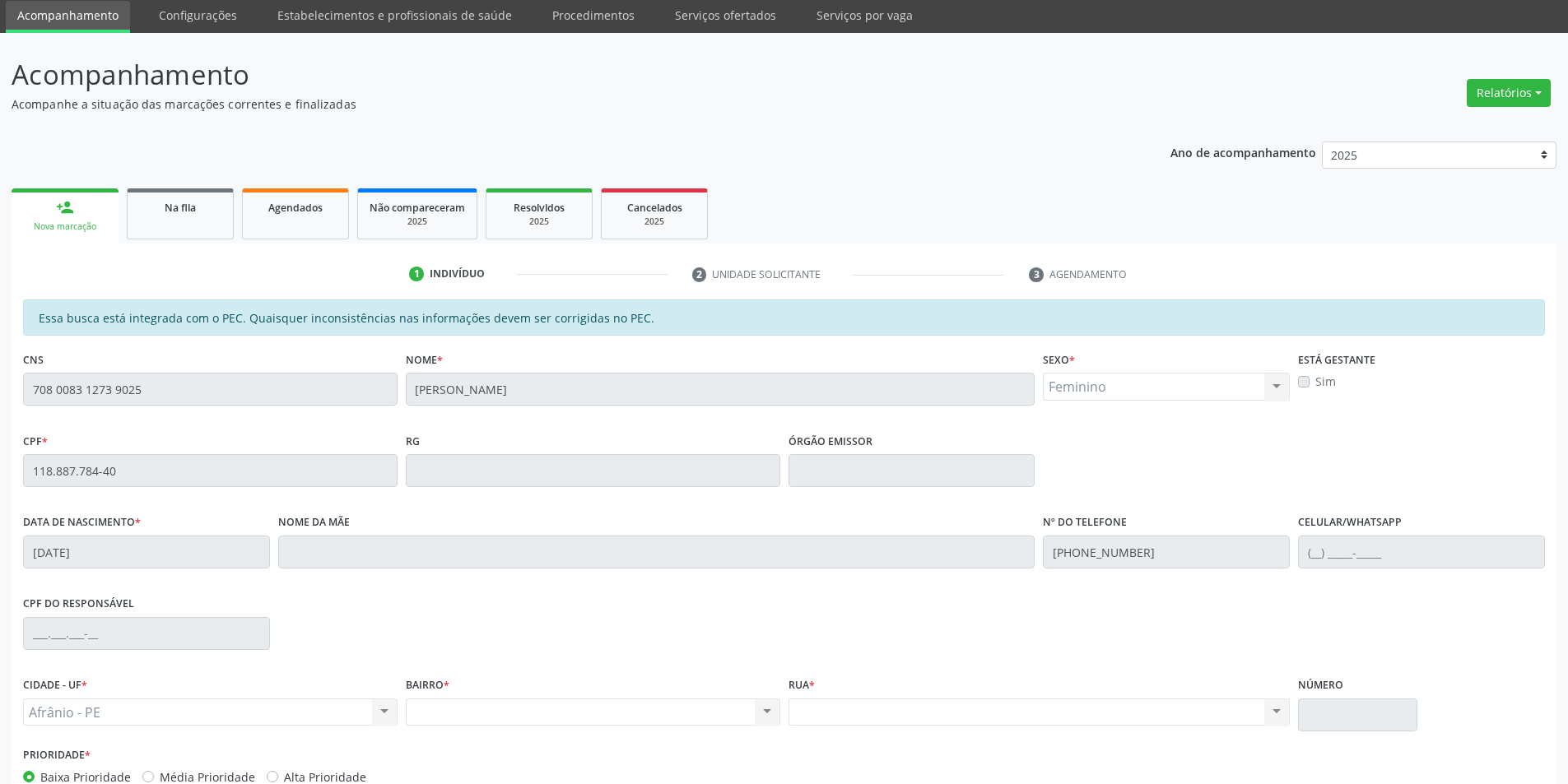
scroll to position [156, 0]
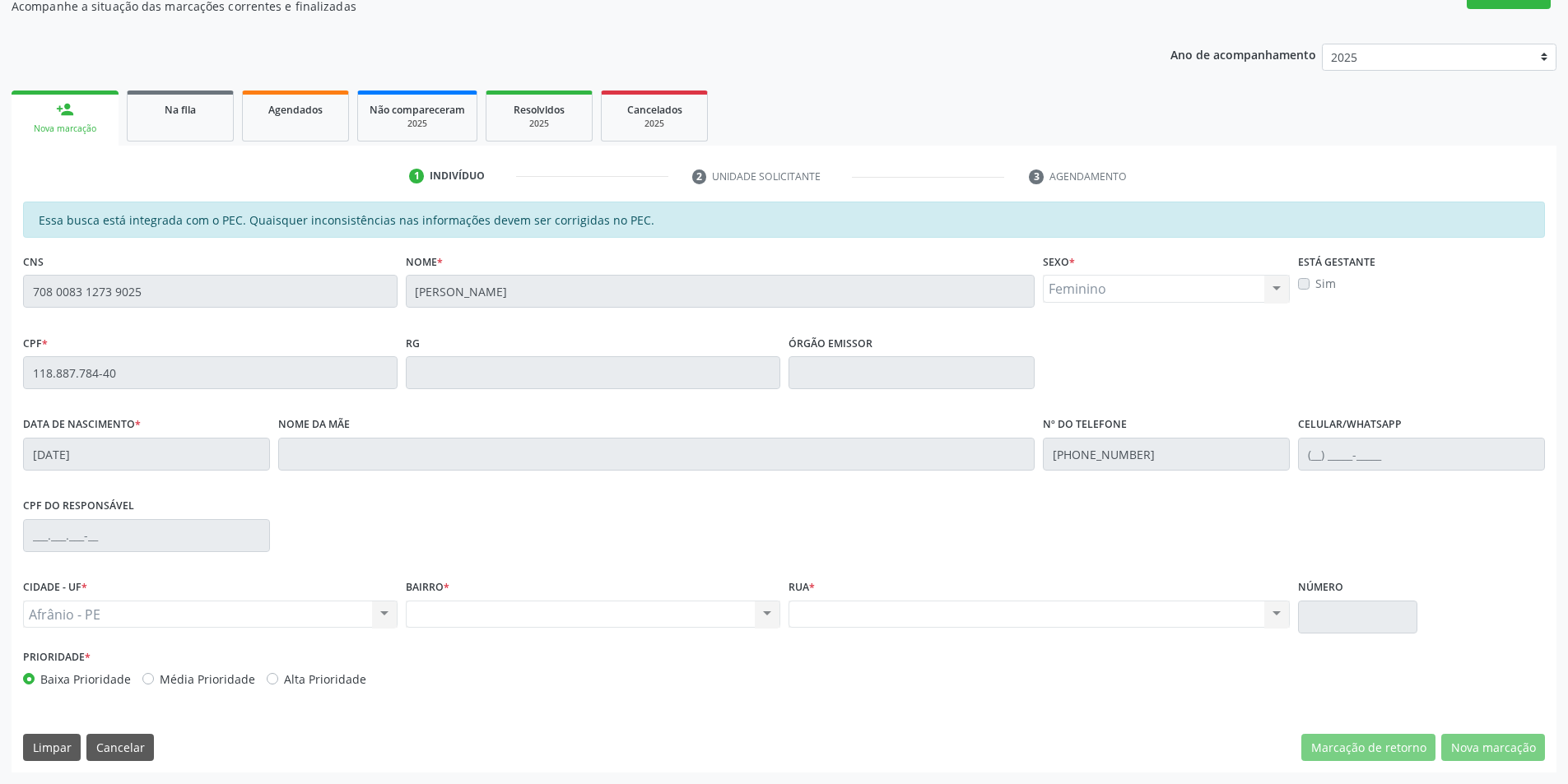
click at [0, 371] on div "Acompanhamento Acompanhe a situação das marcações correntes e finalizadas Relat…" at bounding box center [784, 359] width 1568 height 849
